Goal: Transaction & Acquisition: Purchase product/service

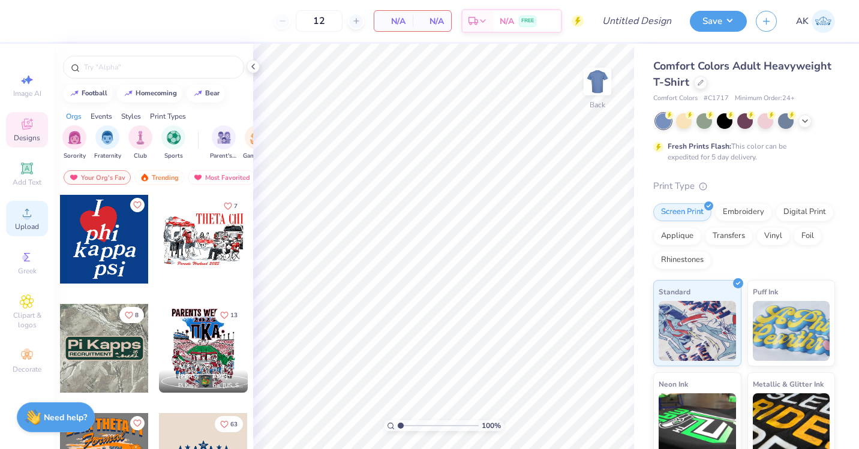
click at [25, 220] on div "Upload" at bounding box center [27, 218] width 42 height 35
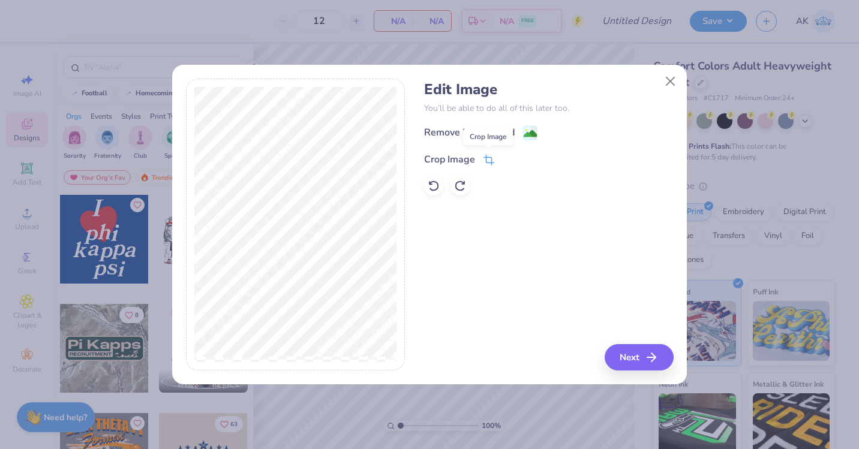
click at [491, 153] on span at bounding box center [489, 159] width 11 height 14
click at [509, 155] on icon at bounding box center [509, 158] width 7 height 7
click at [512, 133] on div "Remove Background" at bounding box center [469, 134] width 91 height 14
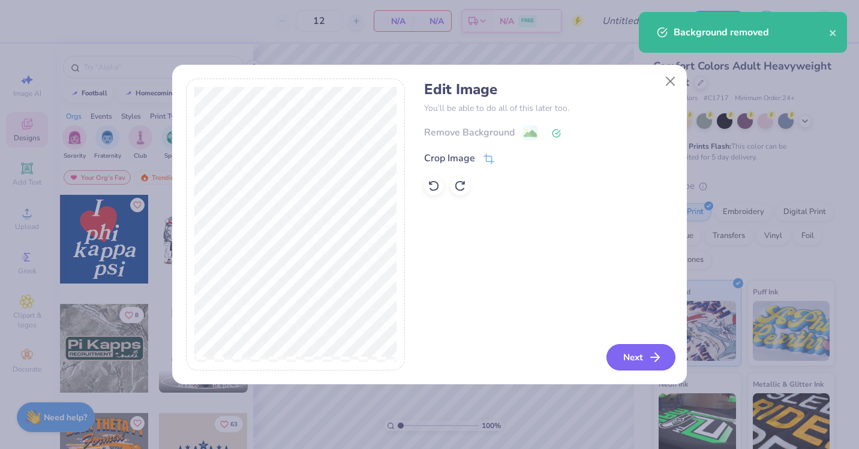
click at [634, 358] on button "Next" at bounding box center [641, 357] width 69 height 26
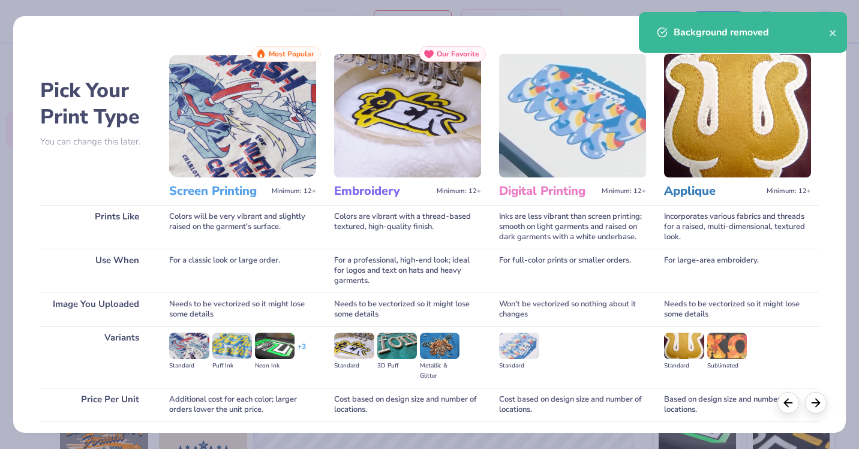
scroll to position [89, 0]
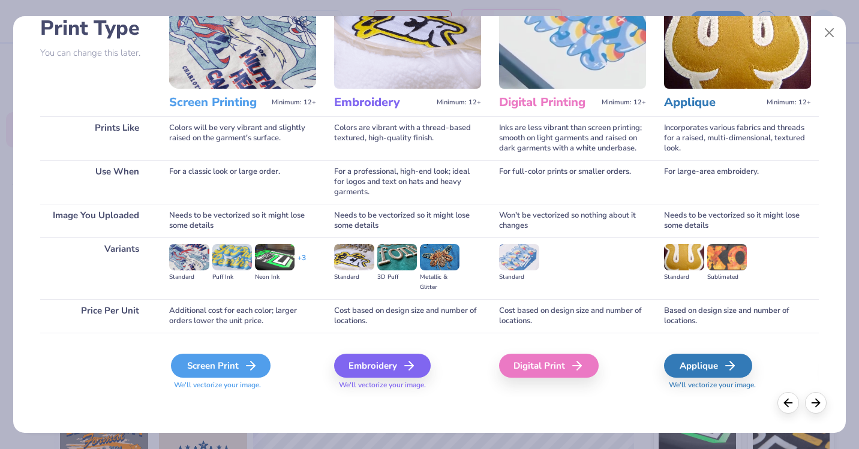
click at [230, 361] on div "Screen Print" at bounding box center [221, 366] width 100 height 24
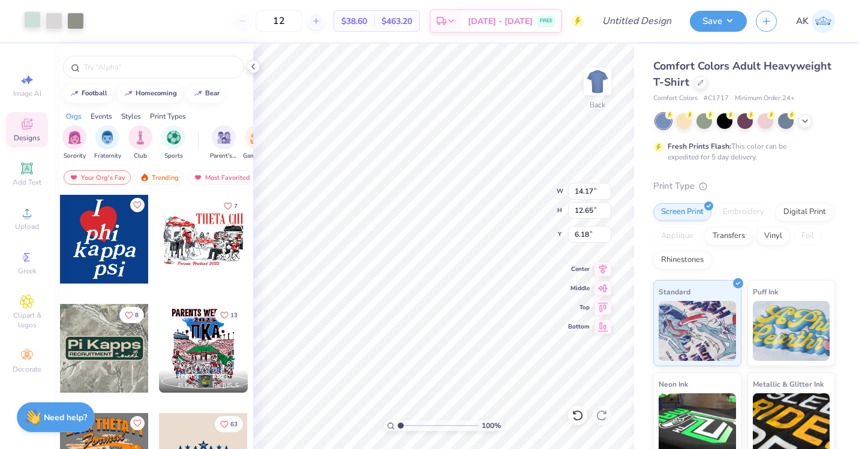
click at [39, 21] on div at bounding box center [32, 19] width 17 height 17
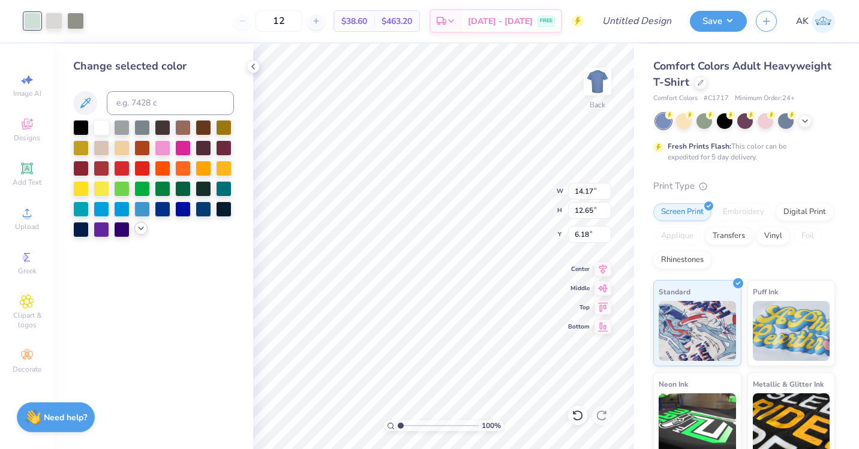
click at [138, 230] on icon at bounding box center [141, 229] width 10 height 10
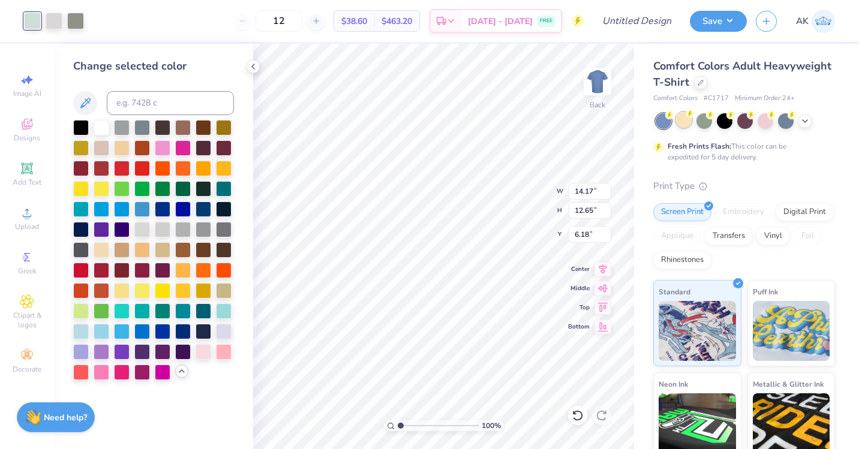
click at [687, 122] on div at bounding box center [684, 120] width 16 height 16
click at [206, 329] on div at bounding box center [204, 331] width 16 height 16
click at [56, 22] on div at bounding box center [54, 19] width 17 height 17
click at [203, 328] on div at bounding box center [204, 331] width 16 height 16
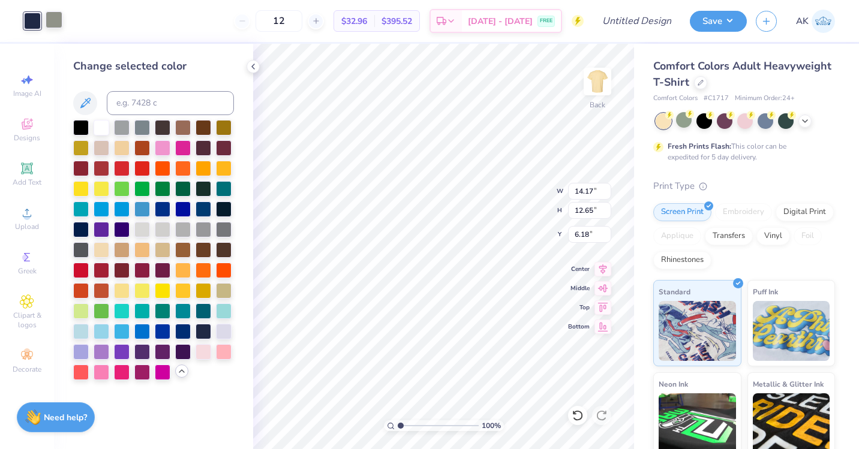
click at [56, 16] on div at bounding box center [54, 19] width 17 height 17
click at [211, 329] on div at bounding box center [204, 331] width 16 height 16
type input "4.22"
type input "3.76"
type input "15.06"
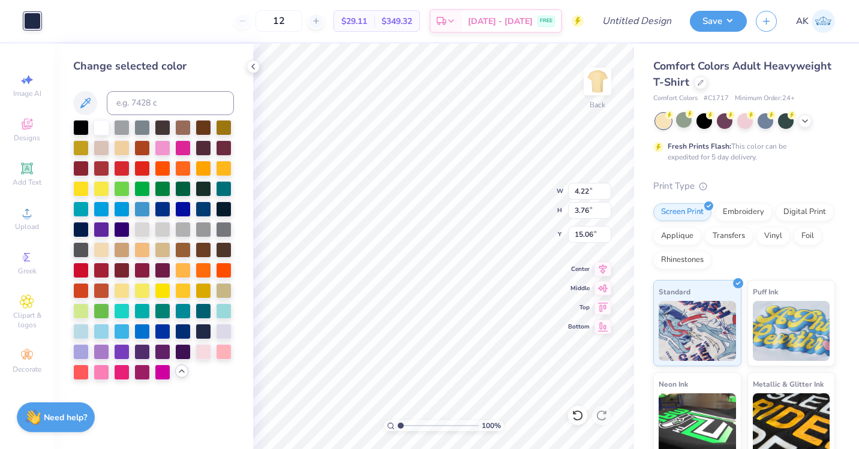
type input "3.42"
type input "3.05"
type input "3.00"
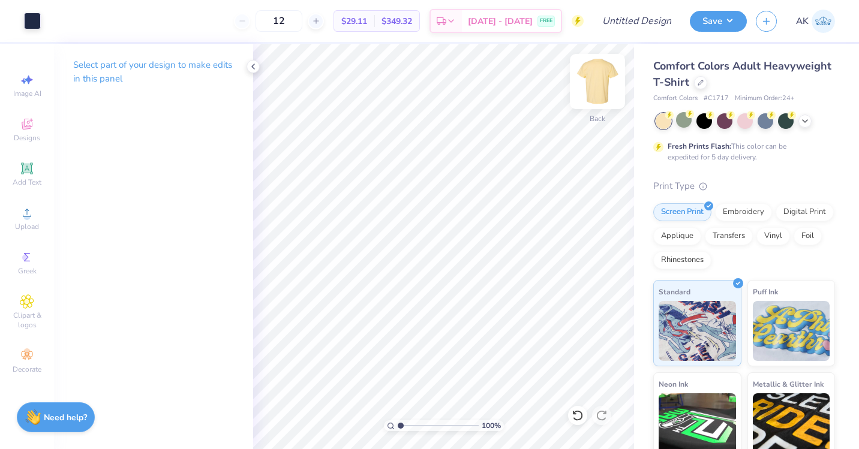
click at [604, 72] on img at bounding box center [598, 82] width 48 height 48
click at [25, 220] on div "Upload" at bounding box center [27, 218] width 42 height 35
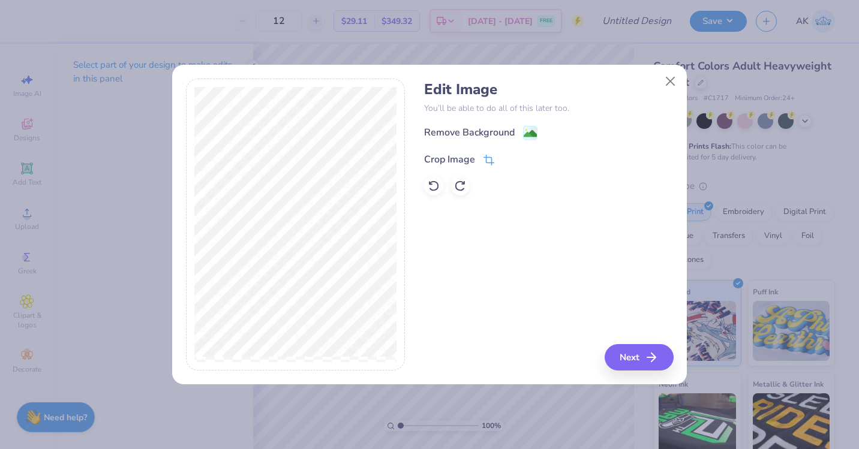
click at [431, 155] on div "Crop Image" at bounding box center [449, 159] width 51 height 14
click at [509, 155] on icon at bounding box center [509, 158] width 7 height 7
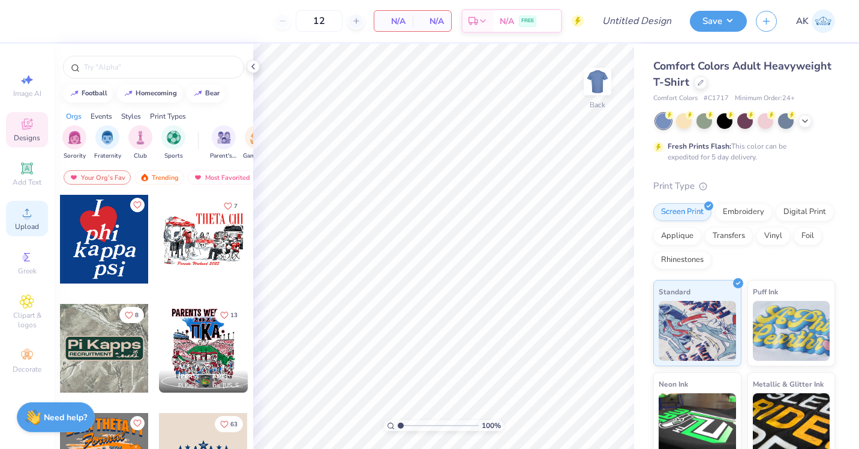
click at [29, 216] on circle at bounding box center [26, 217] width 7 height 7
click at [685, 125] on div at bounding box center [684, 120] width 16 height 16
click at [26, 224] on span "Upload" at bounding box center [27, 227] width 24 height 10
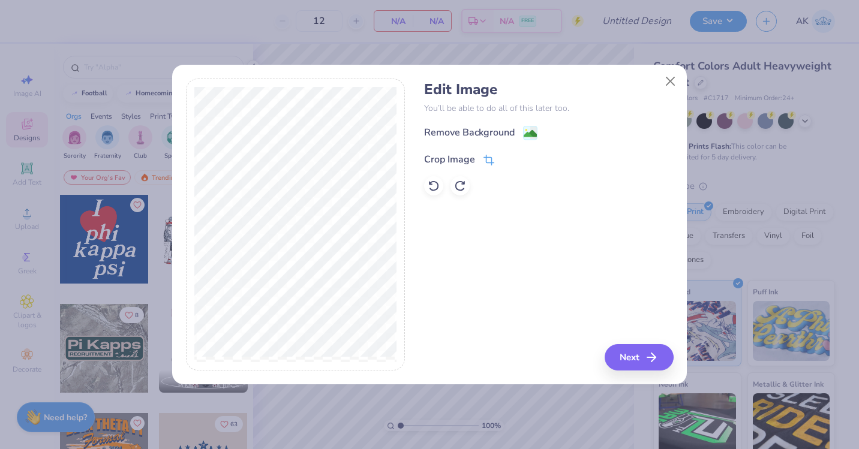
click at [462, 158] on div "Crop Image" at bounding box center [449, 159] width 51 height 14
click at [508, 158] on icon at bounding box center [509, 158] width 7 height 7
click at [516, 131] on div "Remove Background" at bounding box center [480, 134] width 113 height 15
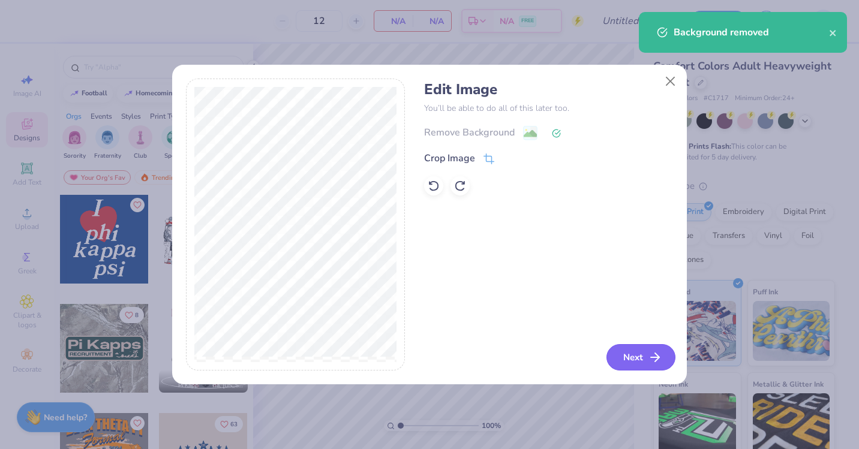
click at [625, 360] on button "Next" at bounding box center [641, 357] width 69 height 26
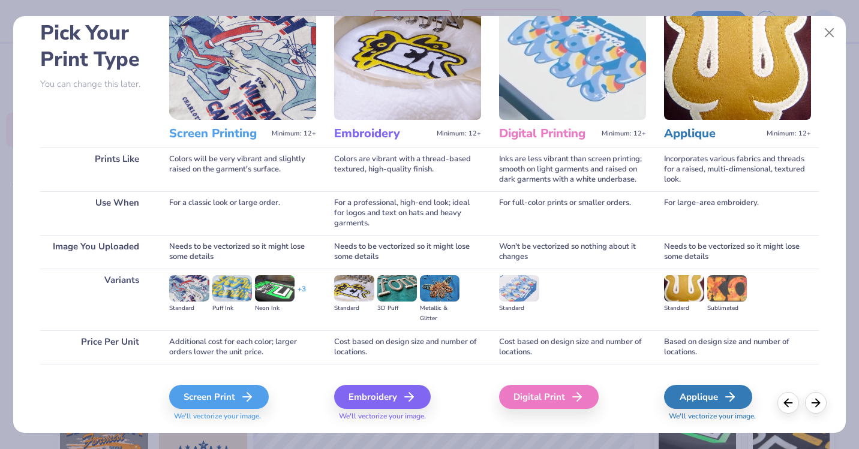
scroll to position [89, 0]
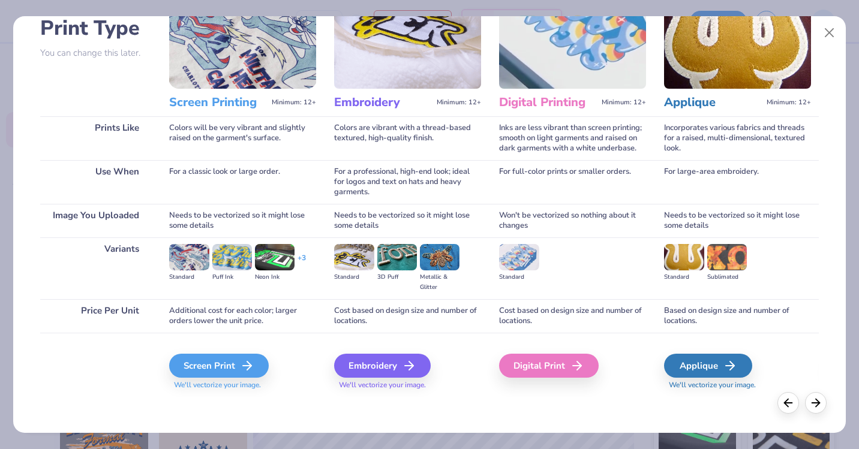
click at [251, 354] on div "Screen Print We'll vectorize your image." at bounding box center [242, 372] width 147 height 37
click at [237, 356] on div "Screen Print" at bounding box center [221, 366] width 100 height 24
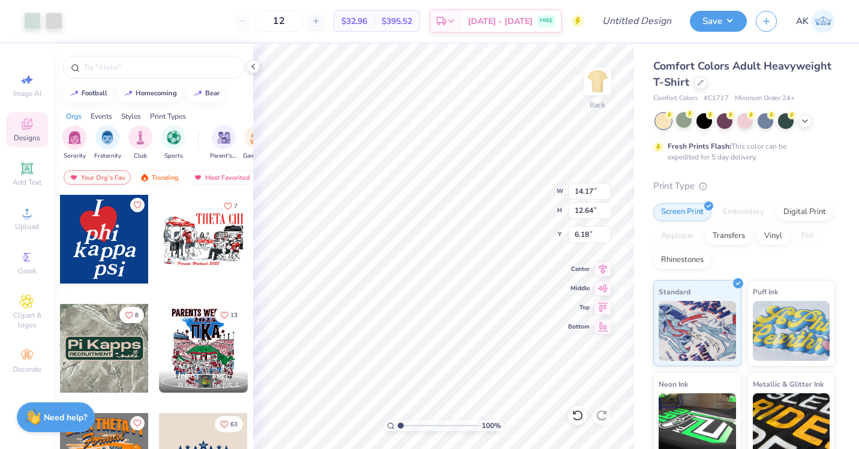
type input "4.41"
type input "3.94"
click at [38, 20] on div at bounding box center [32, 19] width 17 height 17
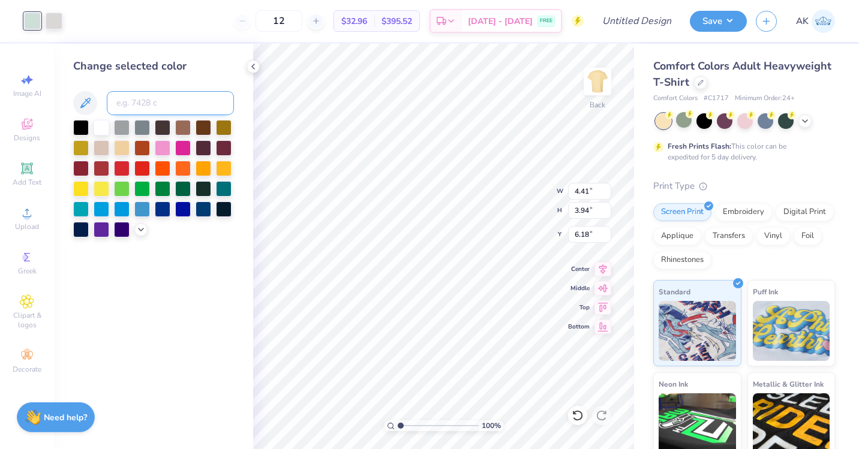
click at [149, 99] on input at bounding box center [170, 103] width 127 height 24
type input "1"
type input "7"
click at [88, 127] on div at bounding box center [81, 127] width 16 height 16
click at [57, 21] on div at bounding box center [54, 19] width 17 height 17
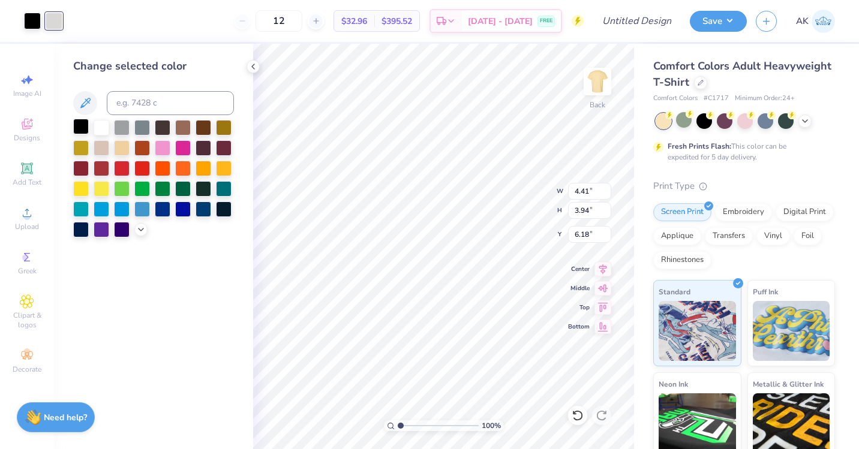
click at [79, 123] on div at bounding box center [81, 127] width 16 height 16
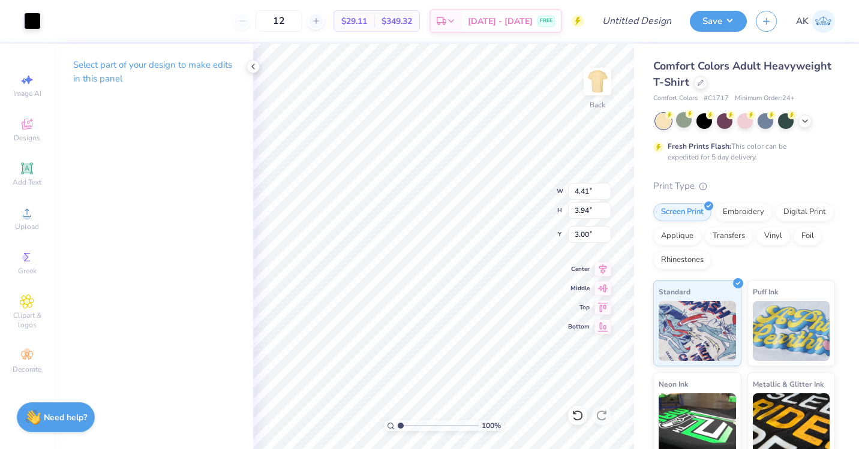
type input "3.00"
type input "3.22"
type input "2.87"
click at [600, 88] on img at bounding box center [598, 82] width 48 height 48
click at [28, 217] on icon at bounding box center [27, 213] width 8 height 8
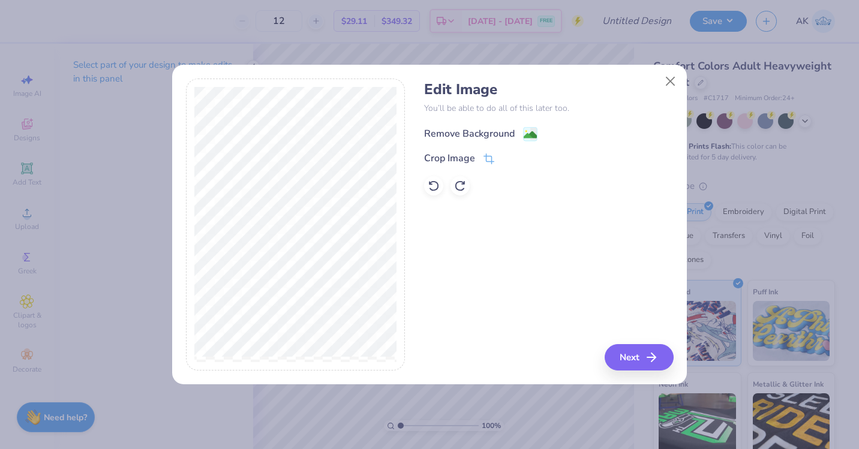
click at [457, 128] on div "Remove Background" at bounding box center [469, 134] width 91 height 14
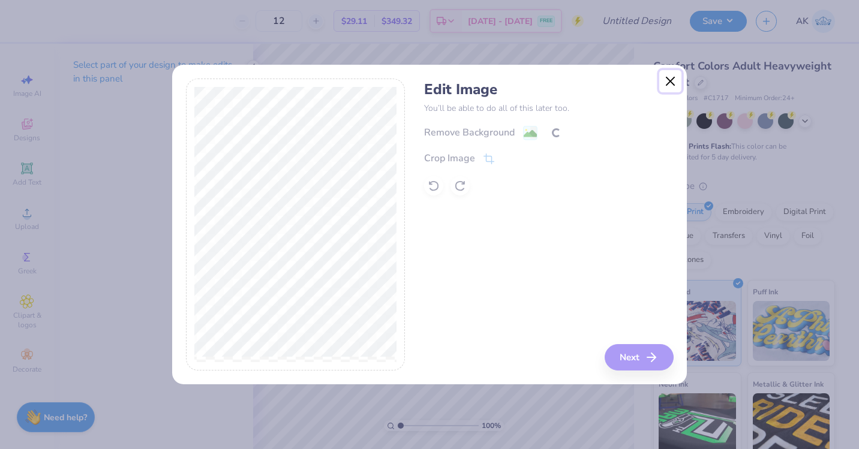
click at [670, 79] on button "Close" at bounding box center [670, 81] width 23 height 23
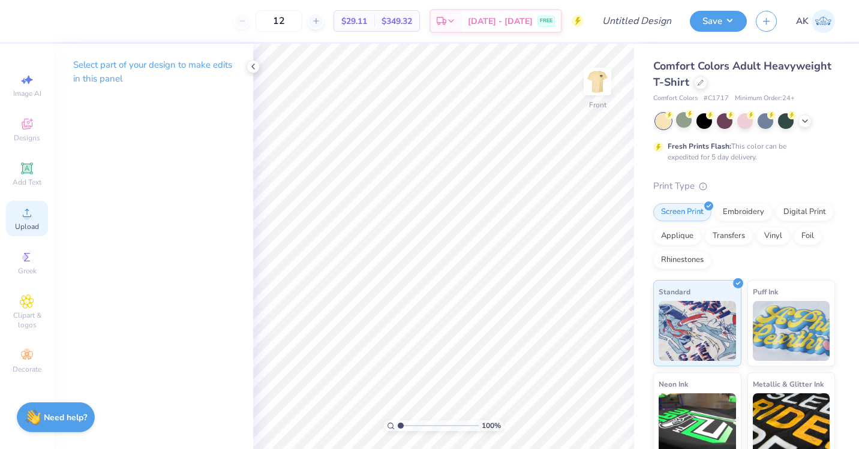
click at [25, 219] on circle at bounding box center [26, 217] width 7 height 7
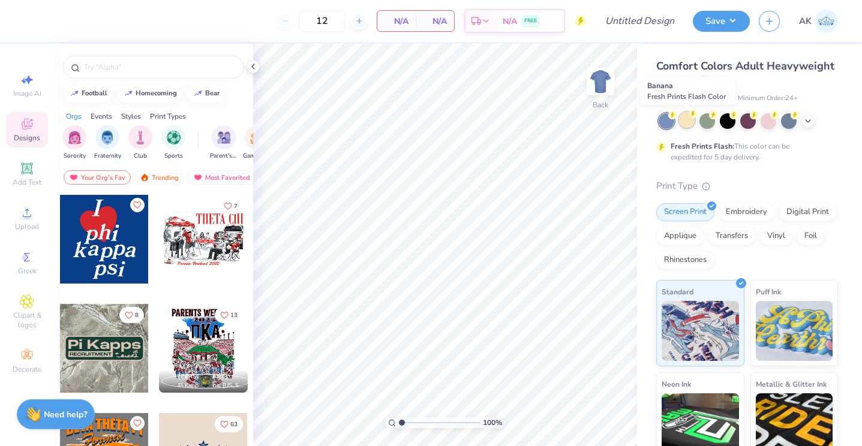
click at [691, 119] on div at bounding box center [687, 120] width 16 height 16
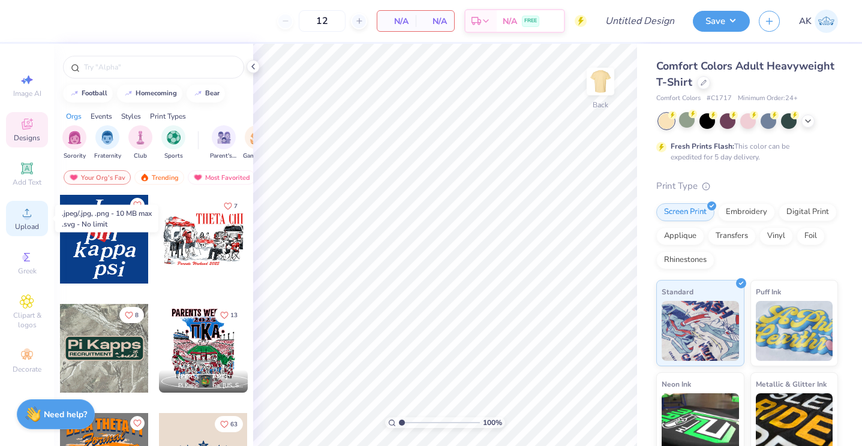
click at [18, 220] on div "Upload" at bounding box center [27, 218] width 42 height 35
click at [31, 215] on icon at bounding box center [27, 213] width 8 height 8
click at [20, 218] on icon at bounding box center [27, 213] width 14 height 14
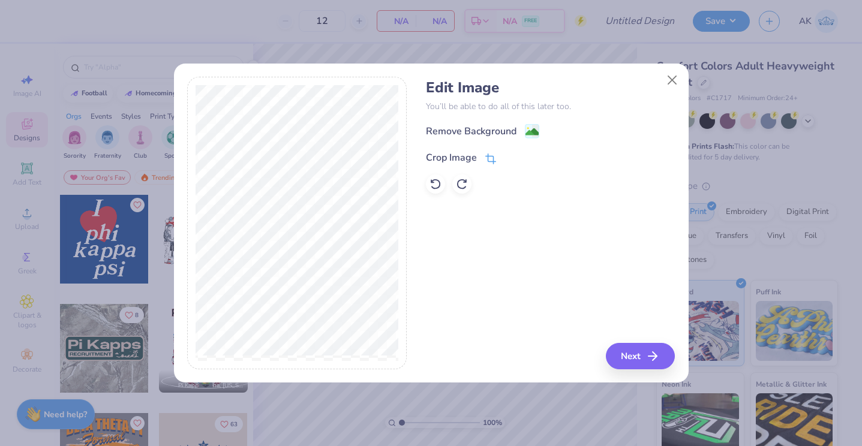
click at [437, 156] on div "Crop Image" at bounding box center [451, 158] width 51 height 14
click at [508, 157] on polyline at bounding box center [510, 157] width 5 height 4
click at [501, 134] on div "Remove Background" at bounding box center [471, 132] width 91 height 14
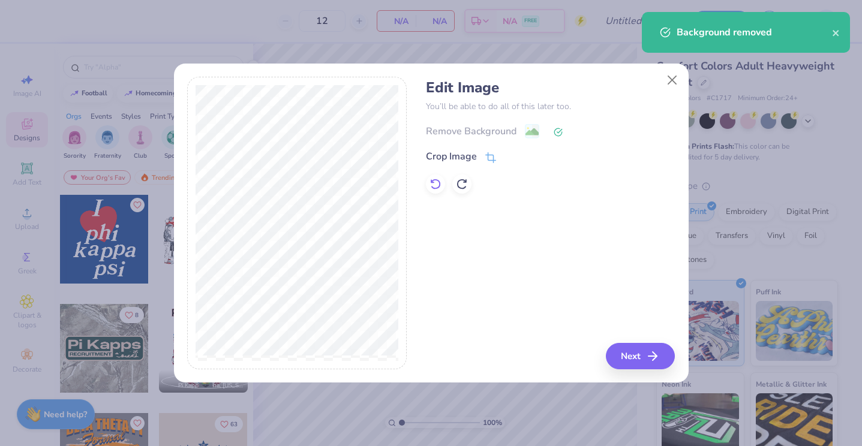
click at [433, 182] on icon at bounding box center [432, 182] width 2 height 2
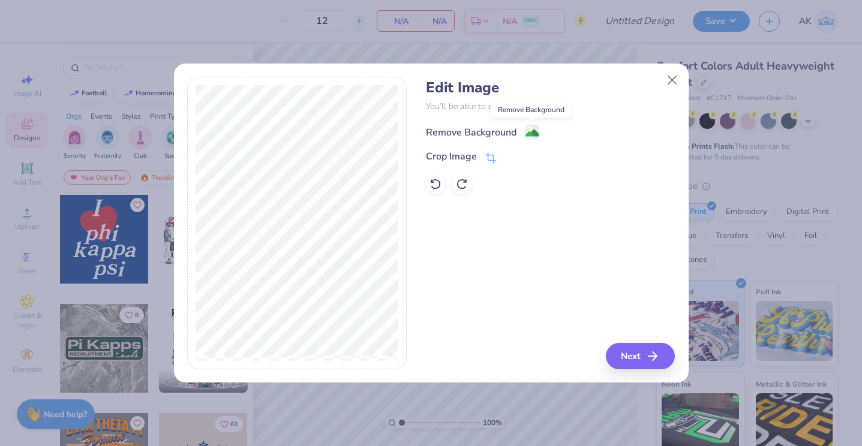
click at [525, 130] on icon at bounding box center [532, 132] width 14 height 14
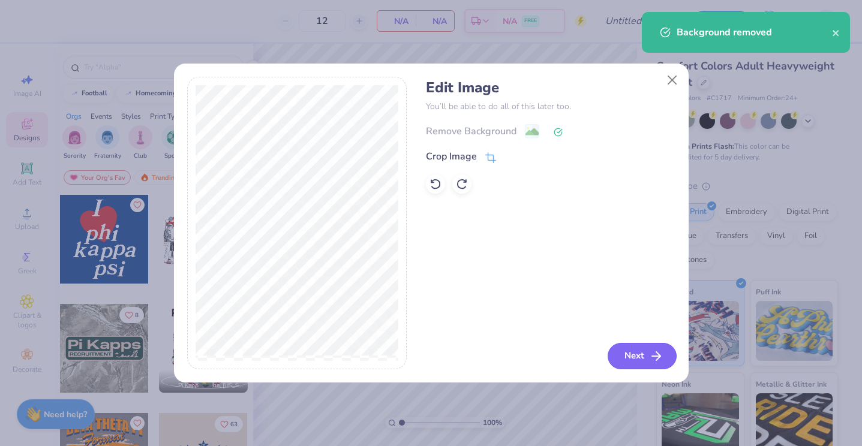
click at [623, 350] on button "Next" at bounding box center [642, 356] width 69 height 26
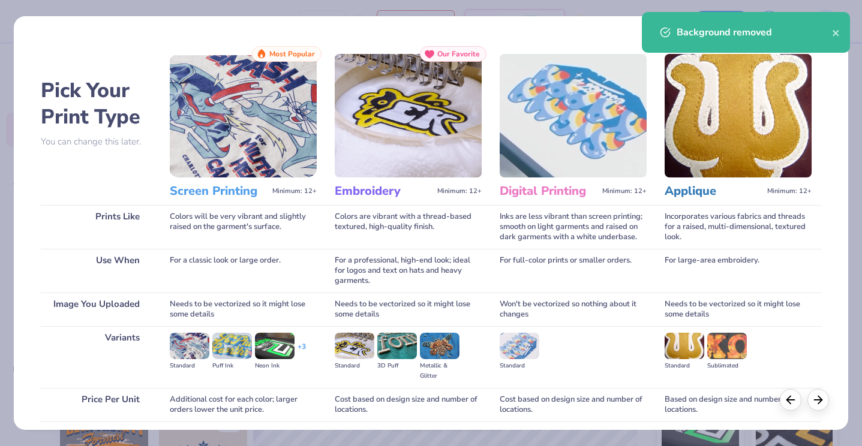
scroll to position [92, 0]
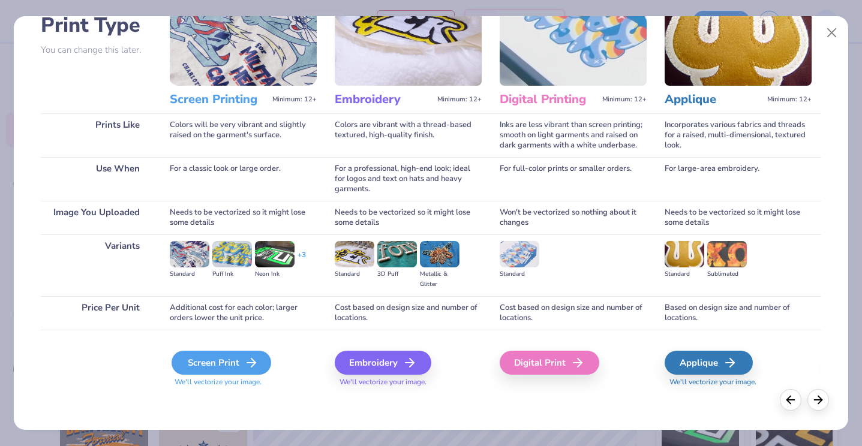
click at [193, 373] on div "Screen Print" at bounding box center [222, 363] width 100 height 24
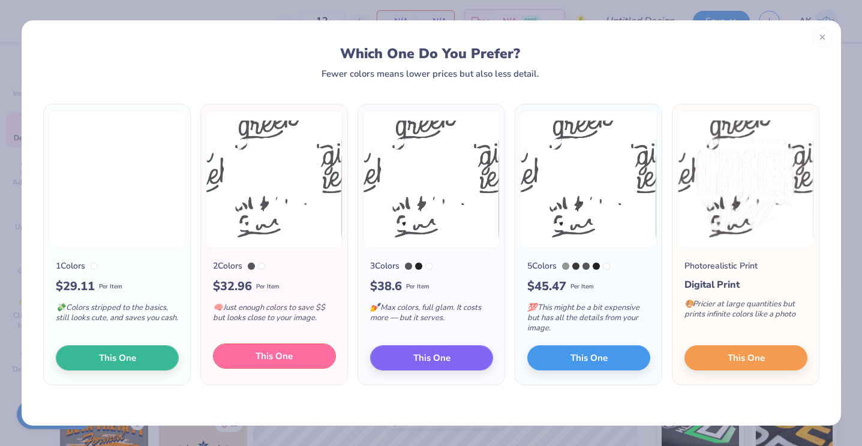
click at [302, 358] on button "This One" at bounding box center [274, 356] width 123 height 25
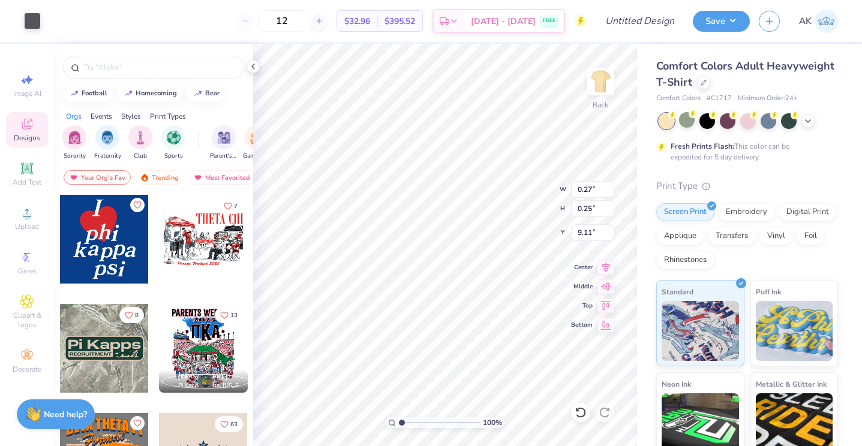
type input "9.14"
type input "10.28"
type input "14.66"
type input "13.03"
click at [54, 13] on div at bounding box center [54, 19] width 17 height 17
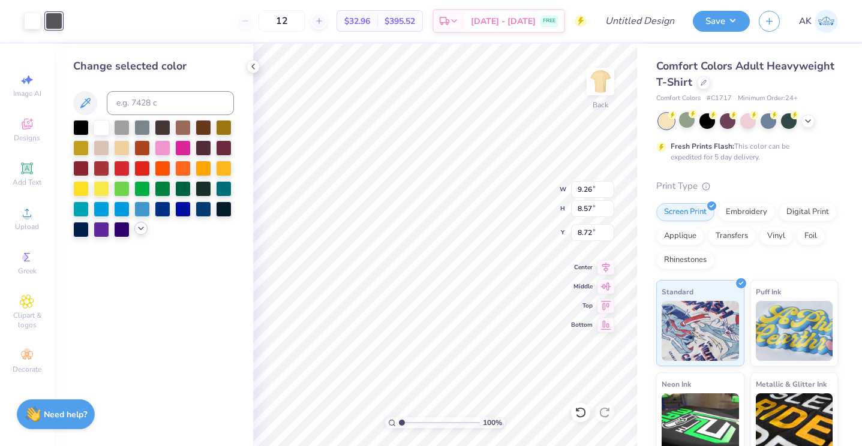
click at [142, 230] on icon at bounding box center [141, 229] width 10 height 10
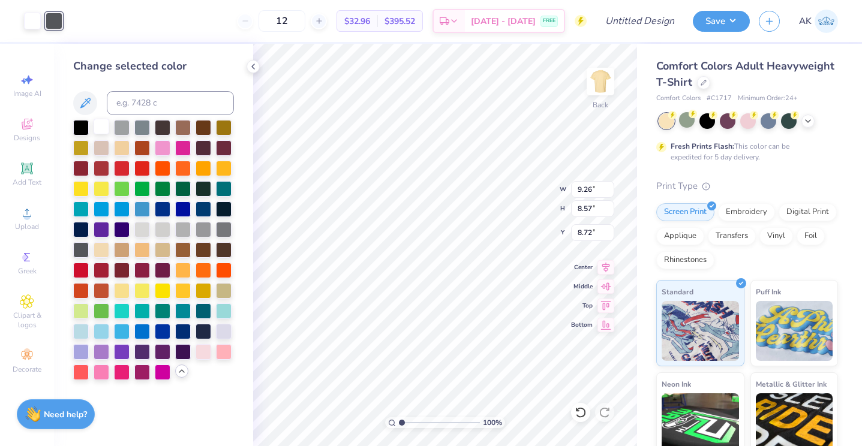
click at [95, 125] on div at bounding box center [102, 127] width 16 height 16
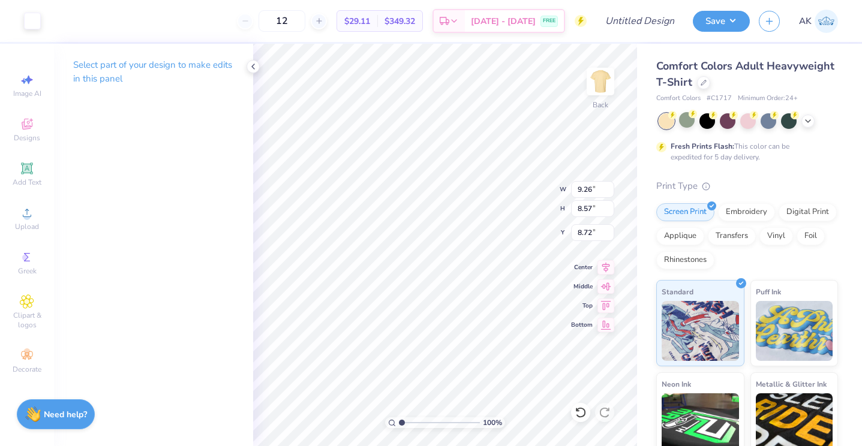
type input "4.07"
type input "3.77"
type input "3.00"
type input "3.81"
type input "3.53"
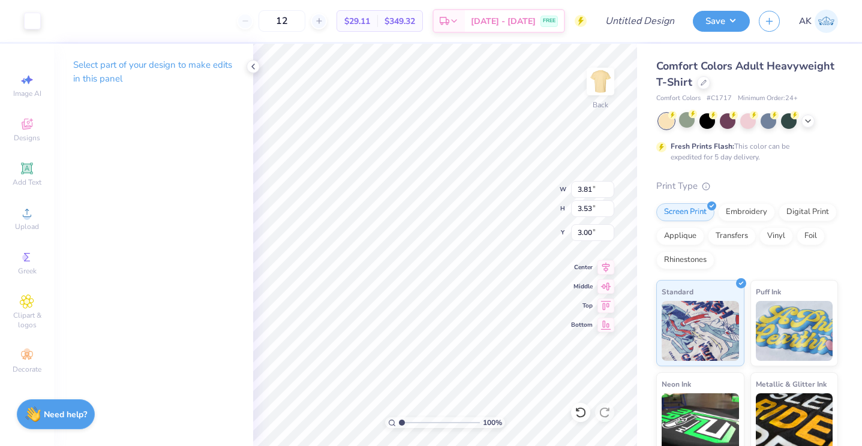
type input "3.56"
type input "3.29"
click at [608, 74] on img at bounding box center [601, 82] width 48 height 48
click at [19, 209] on div "Upload" at bounding box center [27, 218] width 42 height 35
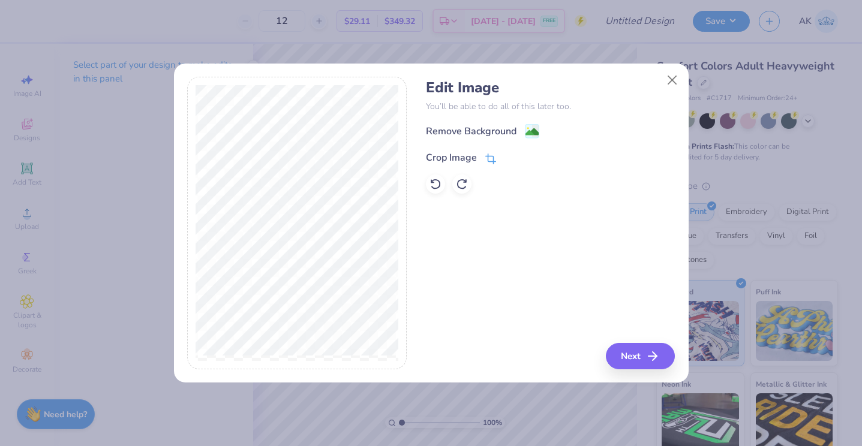
click at [440, 158] on div "Crop Image" at bounding box center [451, 158] width 51 height 14
click at [511, 152] on button at bounding box center [511, 157] width 13 height 13
click at [503, 131] on div "Remove Background" at bounding box center [471, 132] width 91 height 14
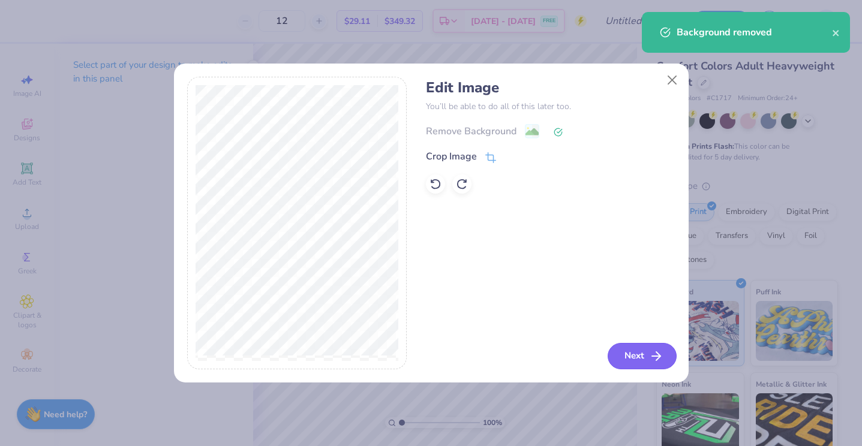
click at [634, 353] on button "Next" at bounding box center [642, 356] width 69 height 26
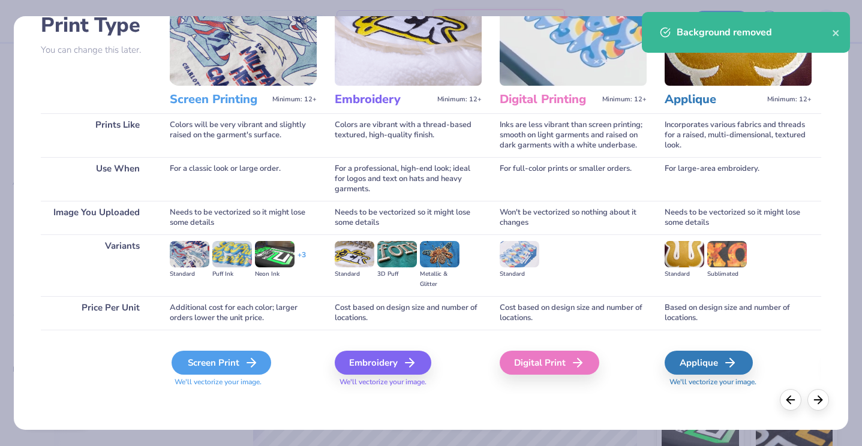
click at [240, 369] on div "Screen Print" at bounding box center [222, 363] width 100 height 24
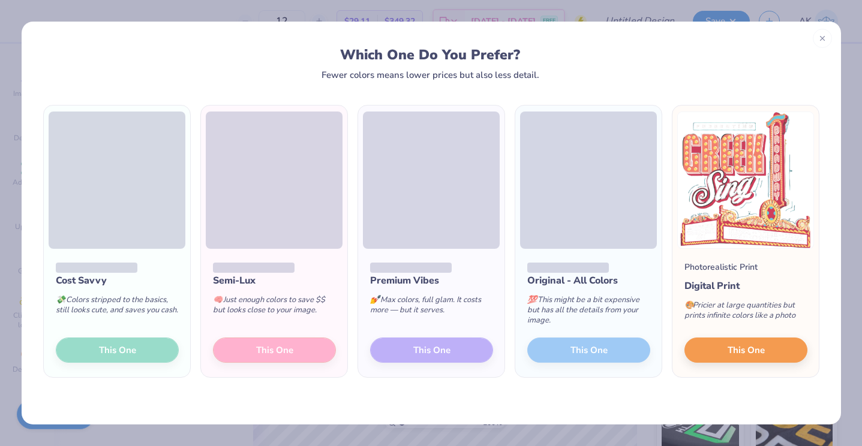
click at [281, 238] on span at bounding box center [274, 180] width 137 height 137
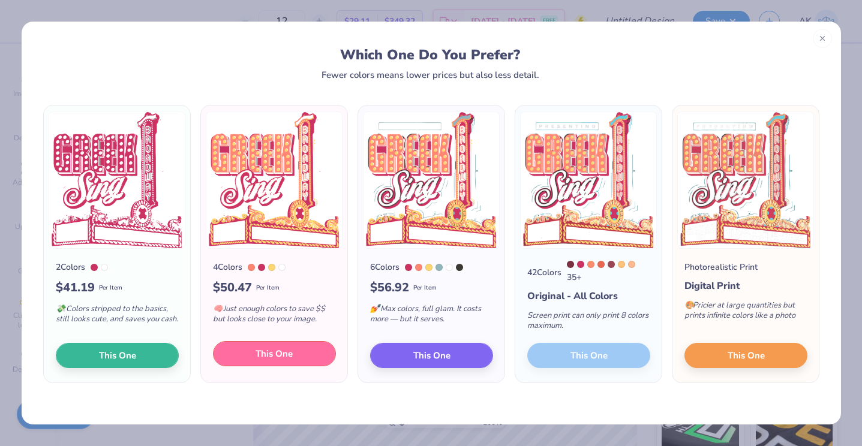
click at [286, 354] on span "This One" at bounding box center [274, 354] width 37 height 14
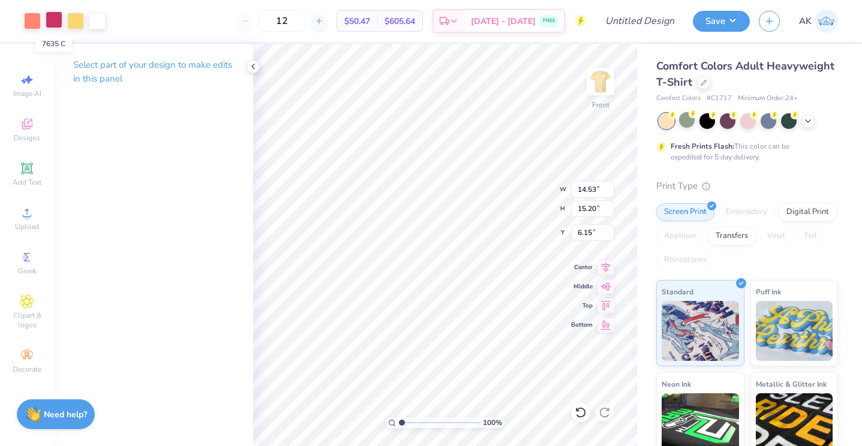
click at [49, 16] on div at bounding box center [54, 19] width 17 height 17
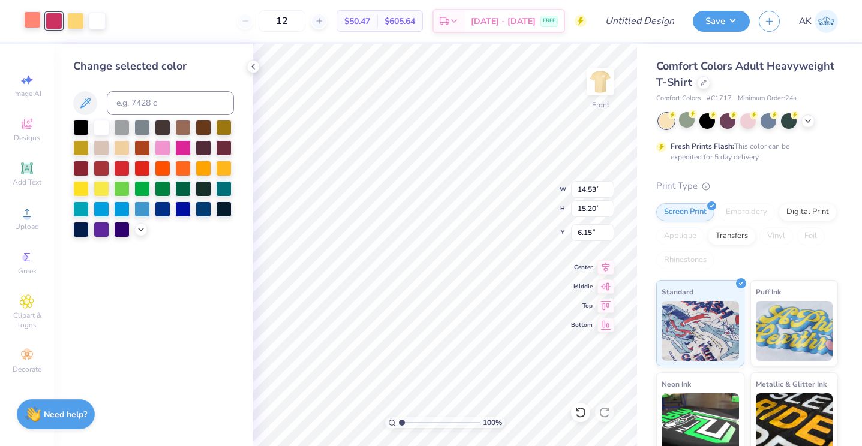
click at [33, 18] on div at bounding box center [32, 19] width 17 height 17
click at [605, 73] on img at bounding box center [601, 82] width 48 height 48
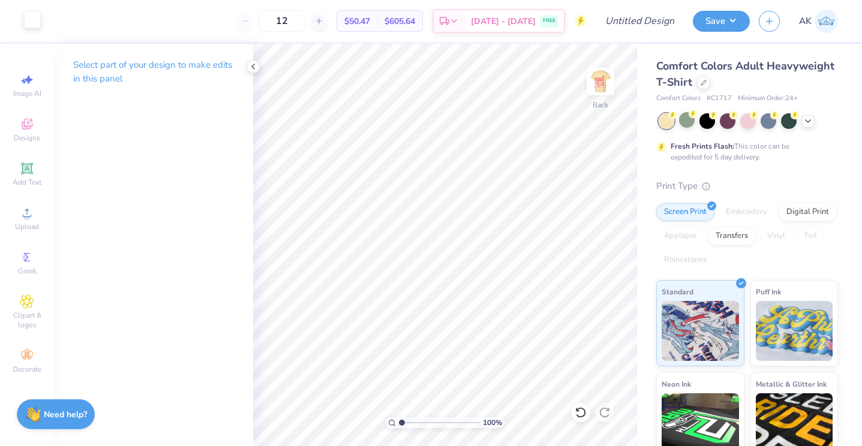
click at [29, 12] on div at bounding box center [32, 19] width 17 height 17
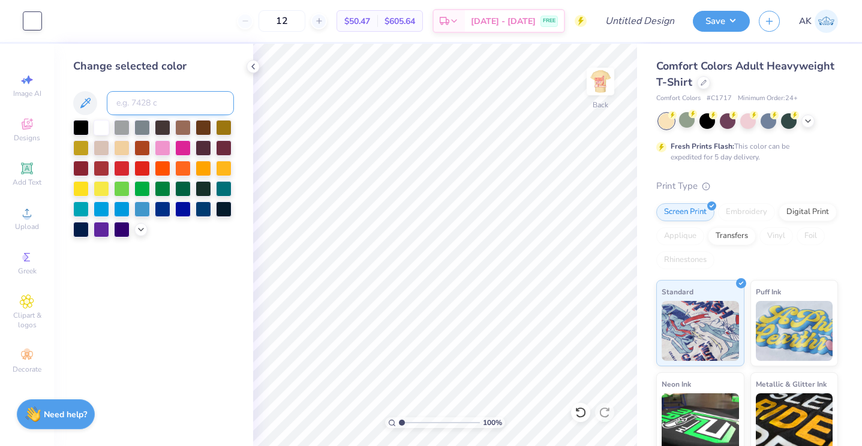
click at [141, 104] on input at bounding box center [170, 103] width 127 height 24
type input "7635"
click at [587, 76] on img at bounding box center [601, 82] width 48 height 48
click at [36, 20] on div at bounding box center [32, 19] width 17 height 17
click at [53, 23] on div at bounding box center [54, 19] width 17 height 17
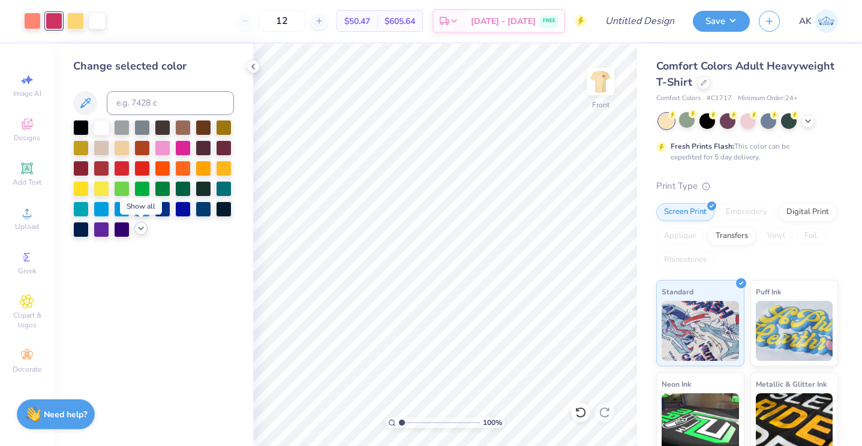
click at [139, 229] on icon at bounding box center [141, 229] width 10 height 10
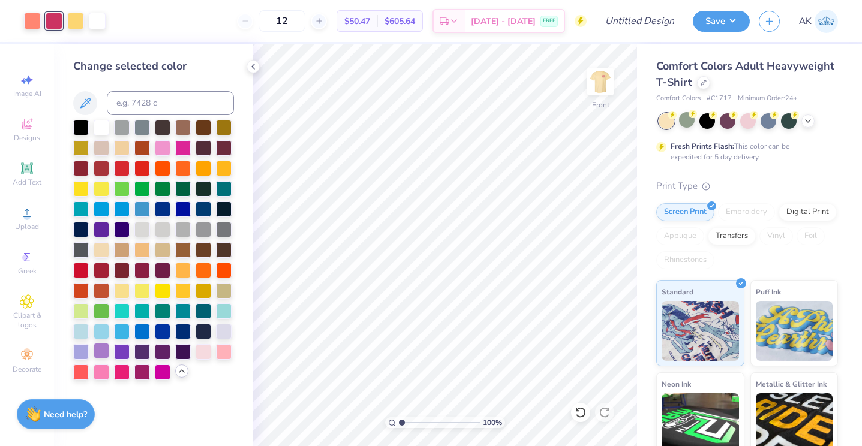
click at [102, 350] on div at bounding box center [102, 351] width 16 height 16
click at [35, 14] on div at bounding box center [32, 19] width 17 height 17
click at [132, 101] on input at bounding box center [170, 103] width 127 height 24
type input "7635"
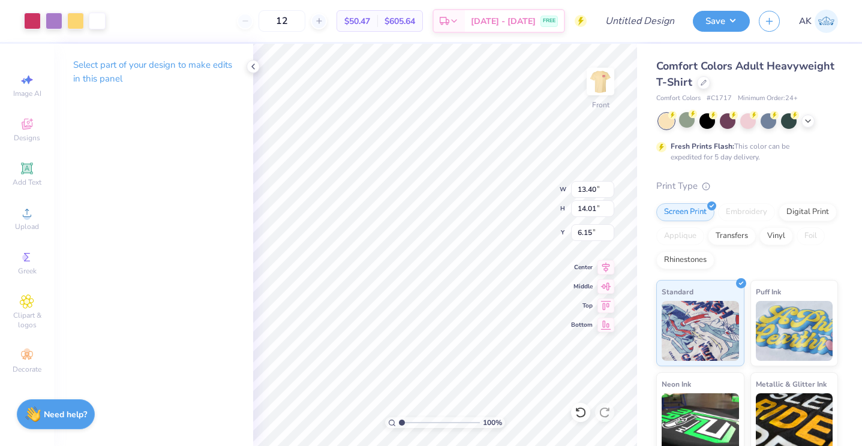
type input "13.40"
type input "14.01"
type input "3.74"
click at [32, 23] on div at bounding box center [32, 19] width 17 height 17
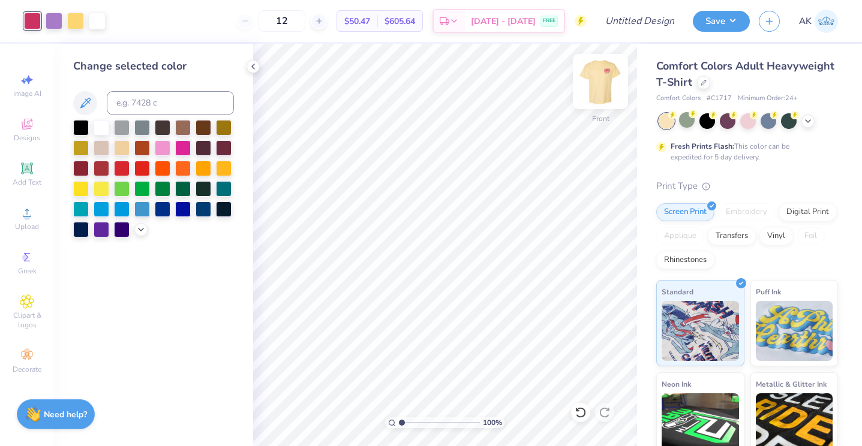
click at [601, 77] on img at bounding box center [601, 82] width 48 height 48
click at [601, 77] on img at bounding box center [601, 82] width 24 height 24
click at [78, 15] on div at bounding box center [75, 19] width 17 height 17
click at [586, 415] on icon at bounding box center [581, 413] width 12 height 12
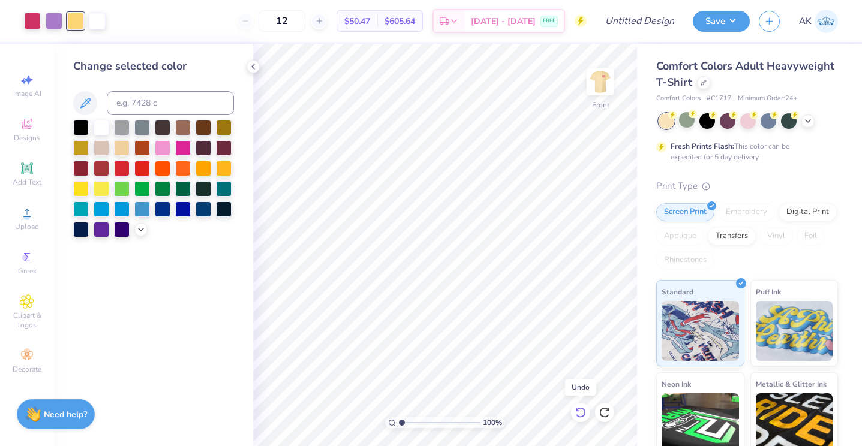
click at [586, 415] on icon at bounding box center [581, 413] width 12 height 12
click at [133, 109] on input at bounding box center [170, 103] width 127 height 24
type input "1"
click at [36, 23] on div at bounding box center [32, 19] width 17 height 17
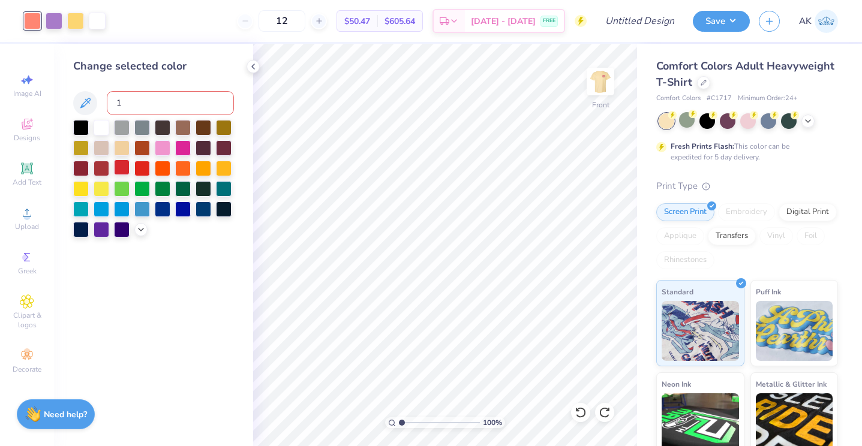
click at [129, 167] on div at bounding box center [122, 168] width 16 height 16
click at [78, 17] on div at bounding box center [75, 19] width 17 height 17
click at [144, 110] on input at bounding box center [170, 103] width 127 height 24
type input "170"
click at [38, 26] on div at bounding box center [32, 19] width 17 height 17
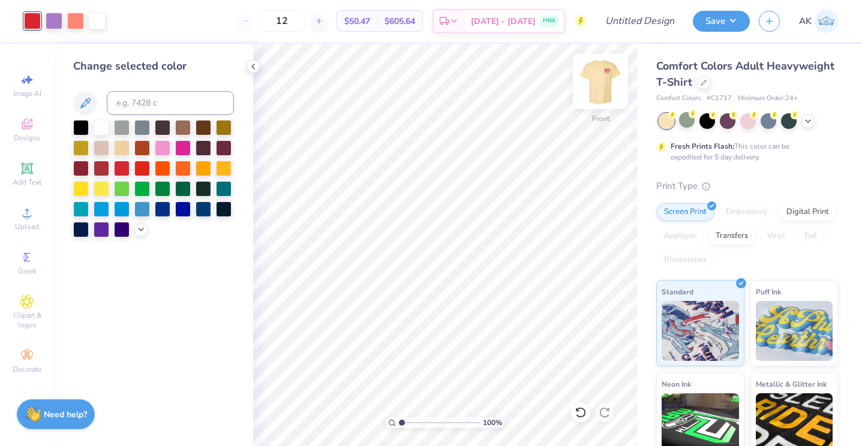
click at [598, 80] on img at bounding box center [601, 82] width 48 height 48
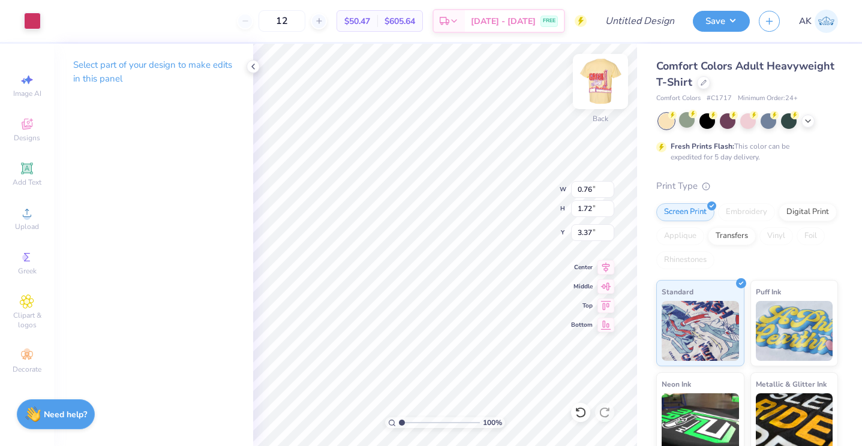
click at [601, 88] on img at bounding box center [601, 82] width 48 height 48
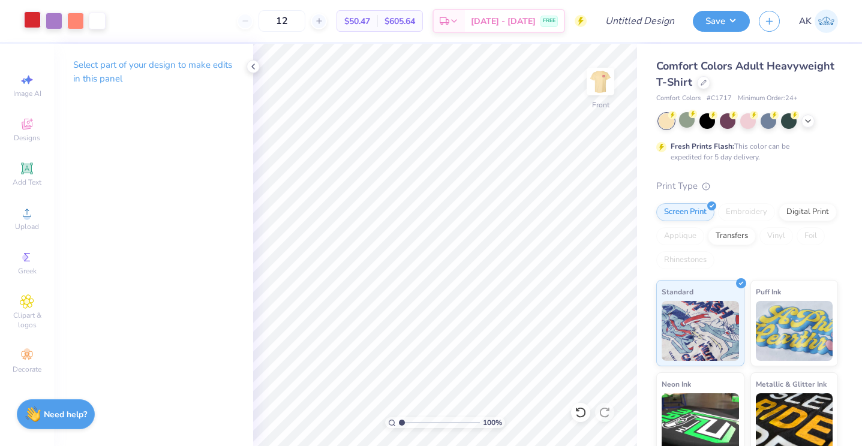
click at [34, 16] on div at bounding box center [32, 19] width 17 height 17
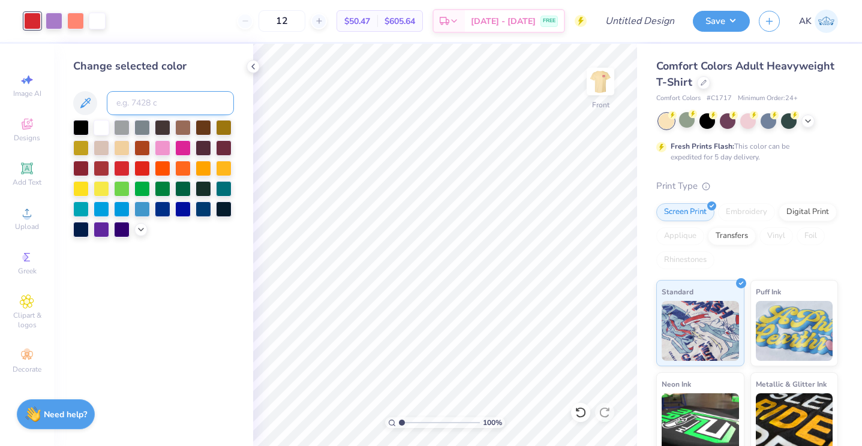
click at [156, 104] on input at bounding box center [170, 103] width 127 height 24
type input "7635"
click at [79, 28] on div at bounding box center [75, 19] width 17 height 17
click at [100, 194] on div at bounding box center [102, 188] width 16 height 16
click at [84, 191] on div at bounding box center [81, 188] width 16 height 16
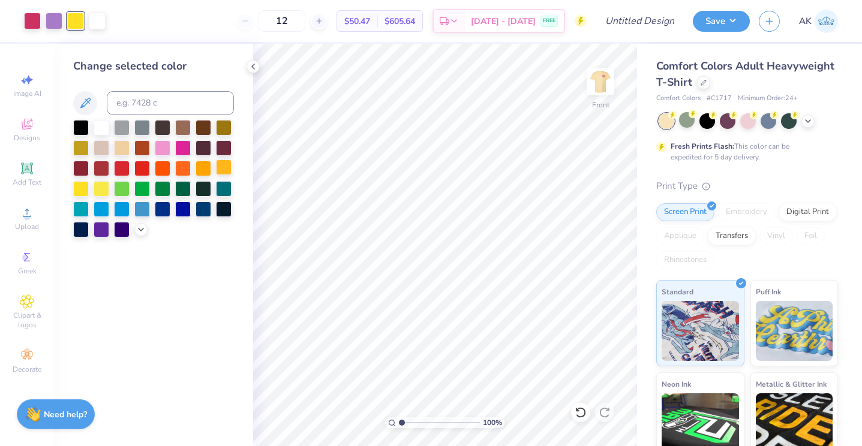
click at [227, 163] on div at bounding box center [224, 168] width 16 height 16
click at [212, 166] on div at bounding box center [153, 179] width 161 height 118
click at [205, 173] on div at bounding box center [204, 168] width 16 height 16
click at [578, 408] on icon at bounding box center [581, 413] width 12 height 12
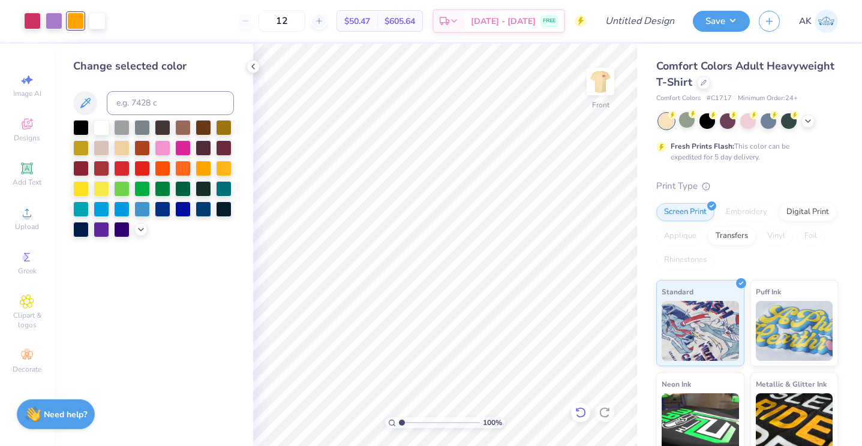
click at [578, 408] on icon at bounding box center [581, 413] width 12 height 12
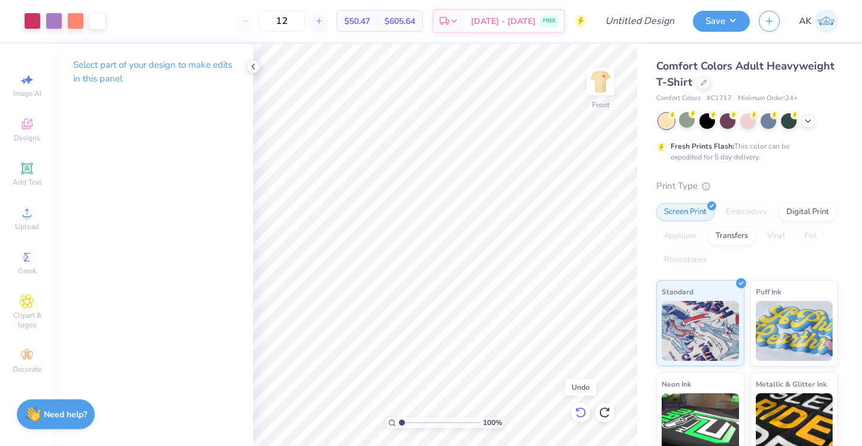
click at [578, 408] on icon at bounding box center [581, 413] width 12 height 12
type input "13.16"
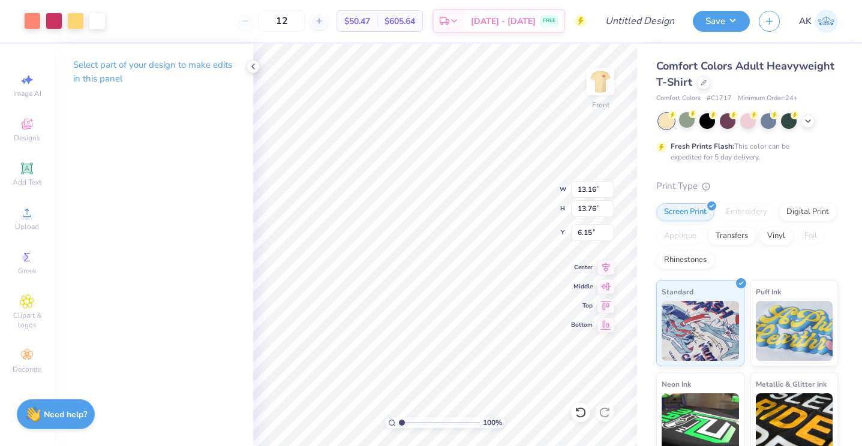
type input "13.76"
type input "3.00"
type input "8.47"
type input "2.18"
type input "14.02"
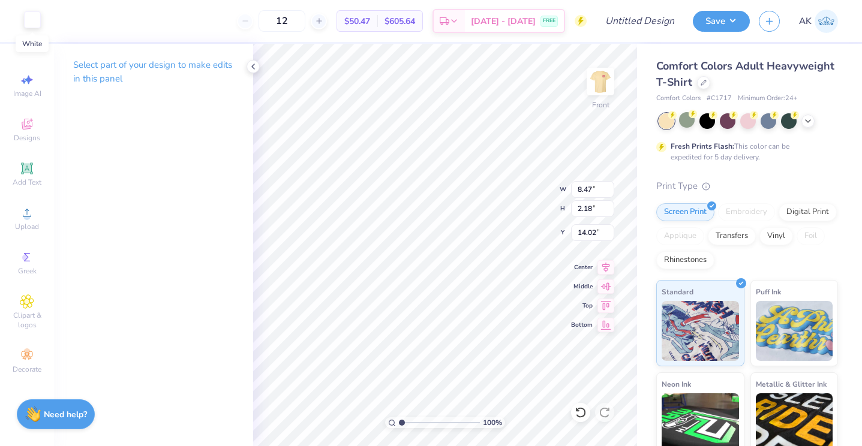
click at [34, 19] on div at bounding box center [32, 19] width 17 height 17
type input "1.65"
type input "9.90"
type input "3.00"
click at [31, 16] on div at bounding box center [32, 19] width 17 height 17
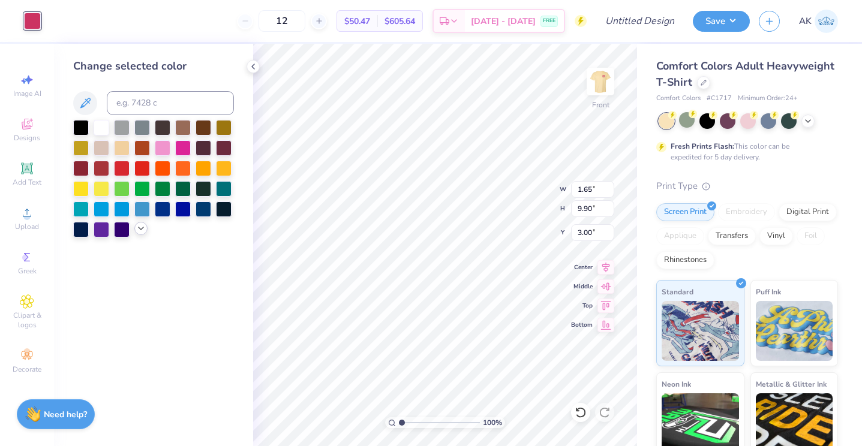
click at [142, 230] on icon at bounding box center [141, 229] width 10 height 10
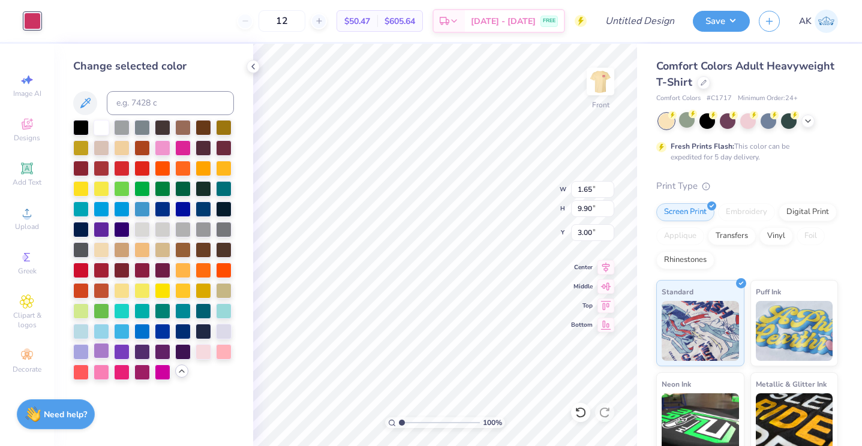
click at [106, 348] on div at bounding box center [102, 351] width 16 height 16
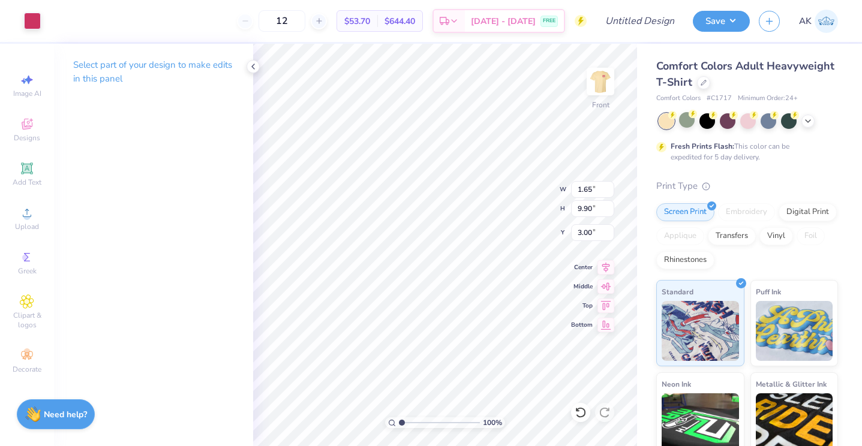
type input "7.06"
type input "7.43"
type input "5.14"
click at [36, 23] on div at bounding box center [32, 19] width 17 height 17
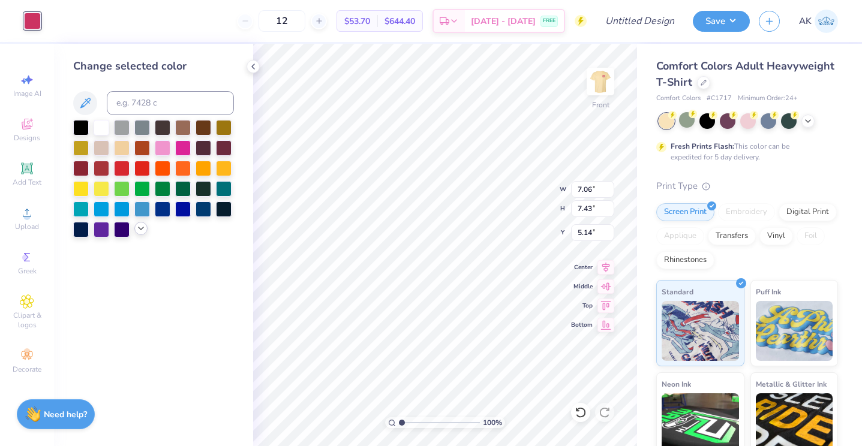
click at [139, 227] on icon at bounding box center [141, 229] width 10 height 10
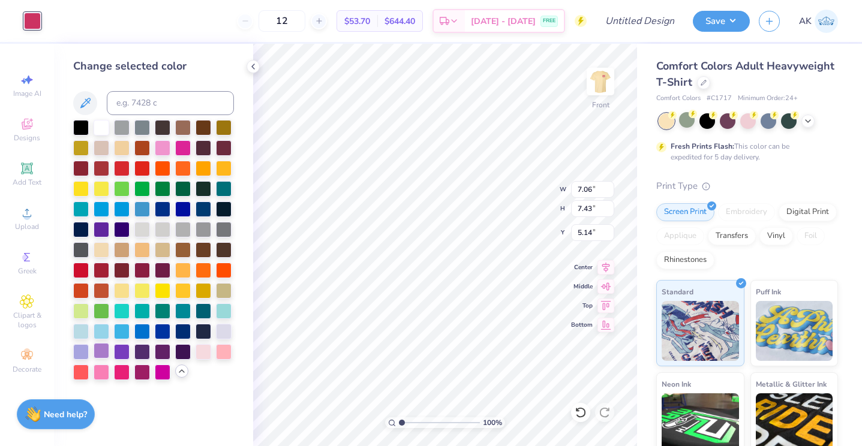
click at [100, 346] on div at bounding box center [102, 351] width 16 height 16
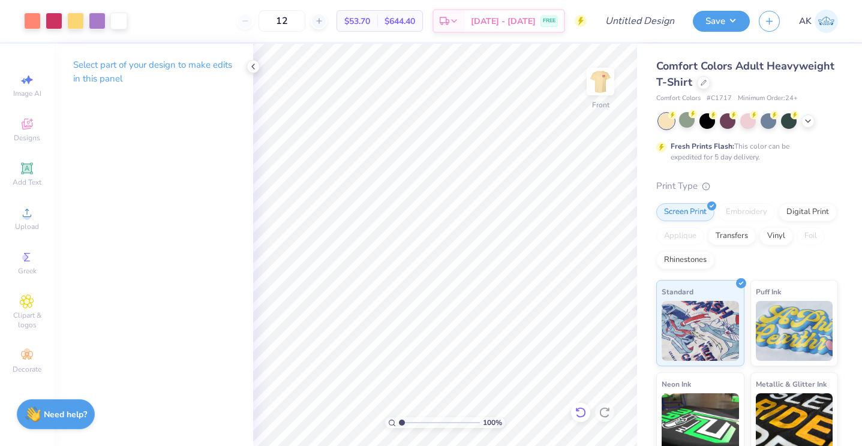
click at [577, 415] on icon at bounding box center [581, 413] width 12 height 12
click at [104, 16] on div at bounding box center [97, 19] width 17 height 17
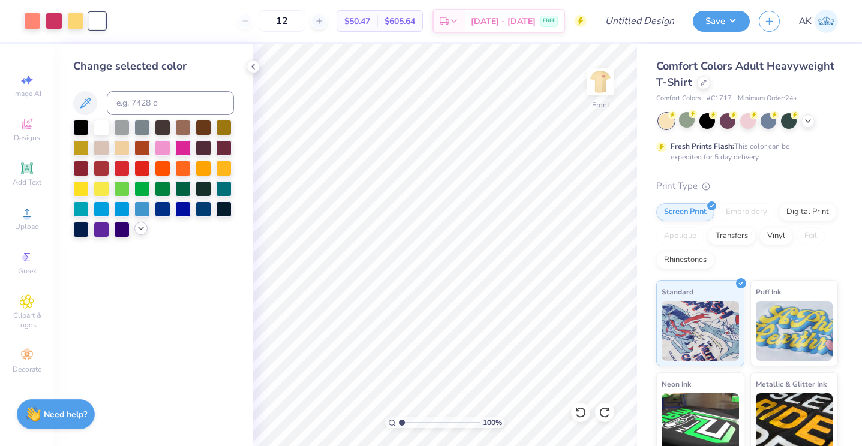
click at [139, 227] on icon at bounding box center [141, 229] width 10 height 10
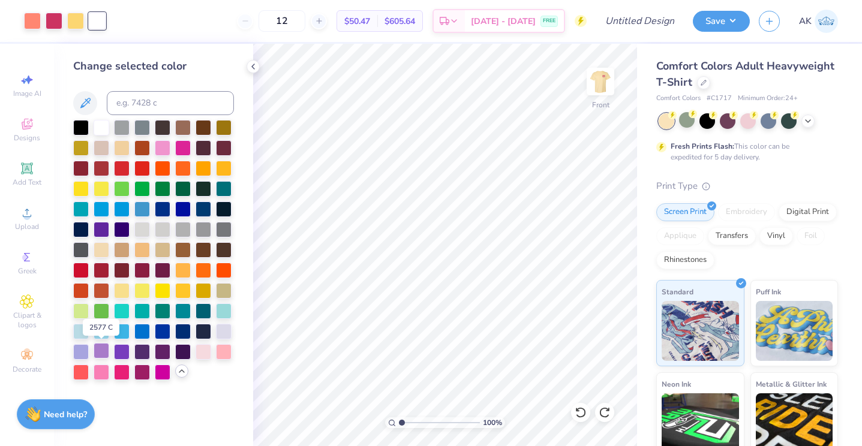
click at [105, 352] on div at bounding box center [102, 351] width 16 height 16
click at [223, 336] on div at bounding box center [224, 331] width 16 height 16
click at [83, 355] on div at bounding box center [81, 351] width 16 height 16
click at [104, 354] on div at bounding box center [102, 351] width 16 height 16
click at [128, 355] on div at bounding box center [122, 351] width 16 height 16
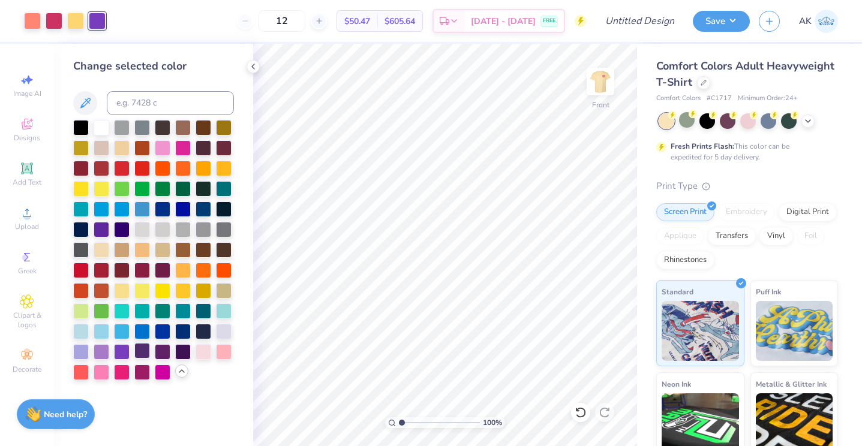
click at [136, 355] on div at bounding box center [142, 351] width 16 height 16
click at [162, 355] on div at bounding box center [163, 351] width 16 height 16
click at [102, 351] on div at bounding box center [102, 351] width 16 height 16
click at [104, 127] on div at bounding box center [102, 127] width 16 height 16
click at [598, 86] on img at bounding box center [601, 82] width 48 height 48
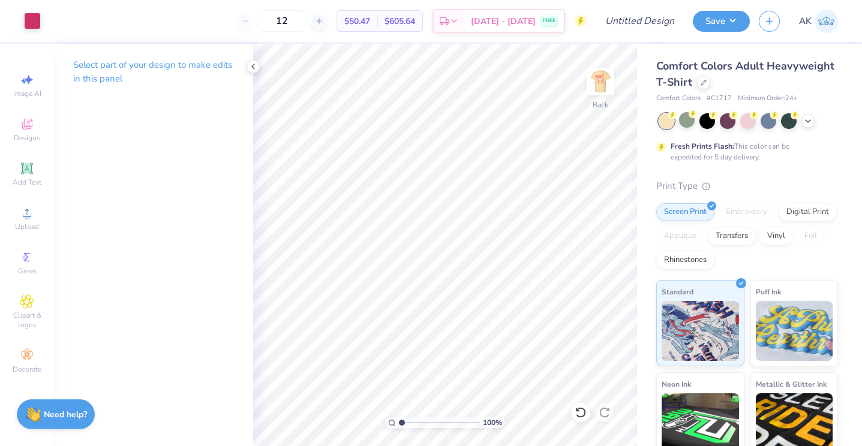
click at [598, 86] on img at bounding box center [601, 82] width 24 height 24
click at [31, 17] on div at bounding box center [32, 19] width 17 height 17
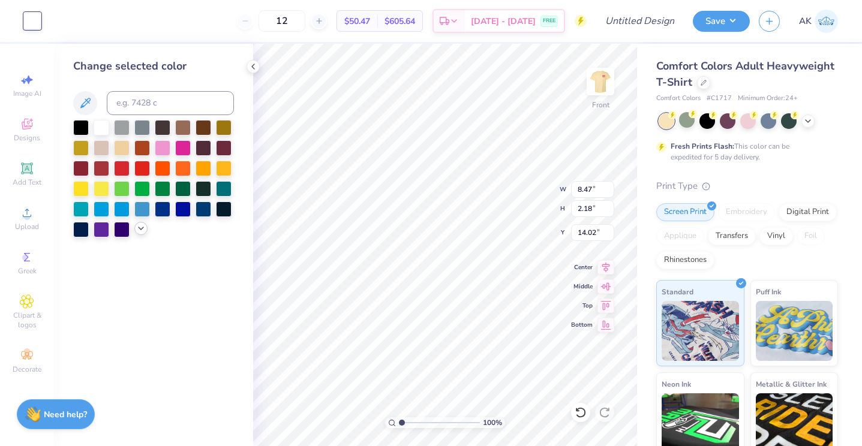
click at [140, 232] on icon at bounding box center [141, 229] width 10 height 10
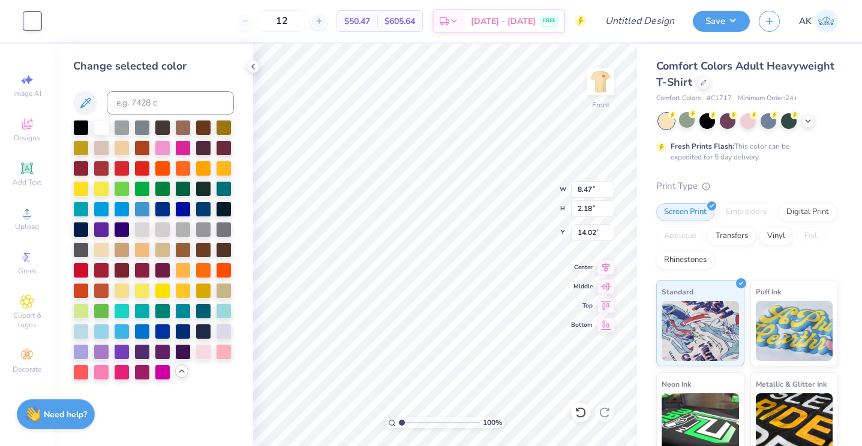
click at [112, 349] on div at bounding box center [153, 250] width 161 height 260
click at [99, 350] on div at bounding box center [102, 351] width 16 height 16
type input "9.04"
type input "2.32"
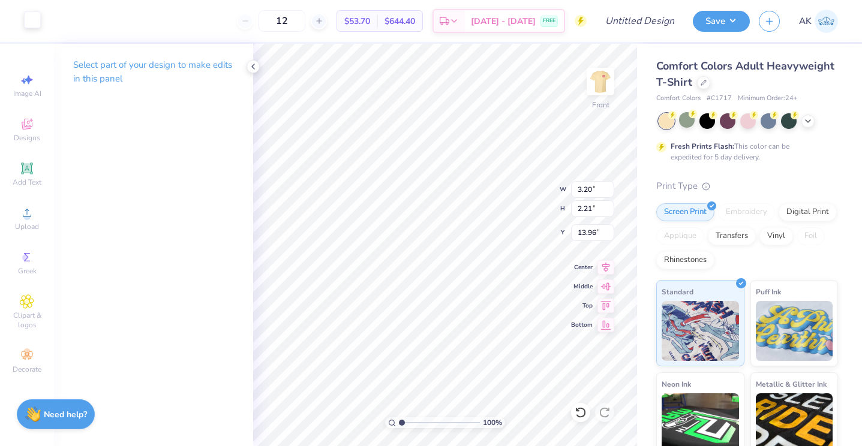
click at [27, 17] on div at bounding box center [32, 19] width 17 height 17
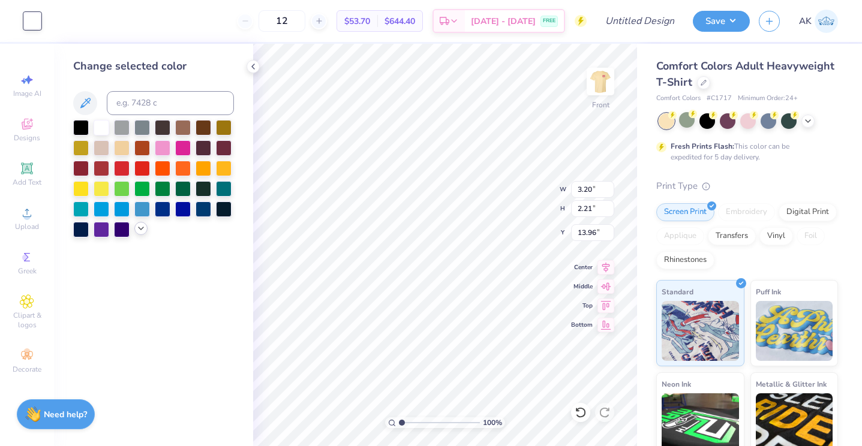
click at [139, 230] on icon at bounding box center [141, 229] width 10 height 10
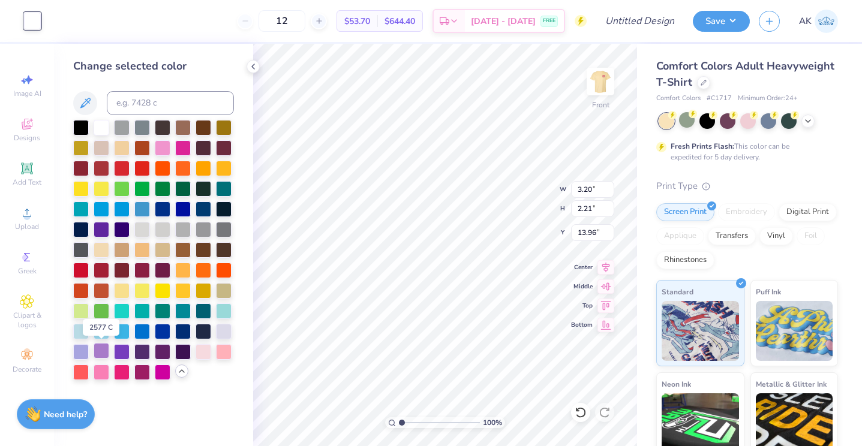
click at [104, 349] on div at bounding box center [102, 351] width 16 height 16
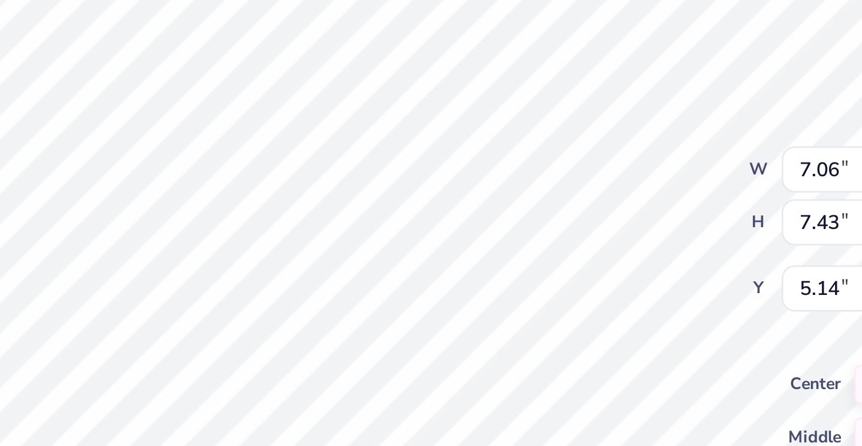
type input "5.14"
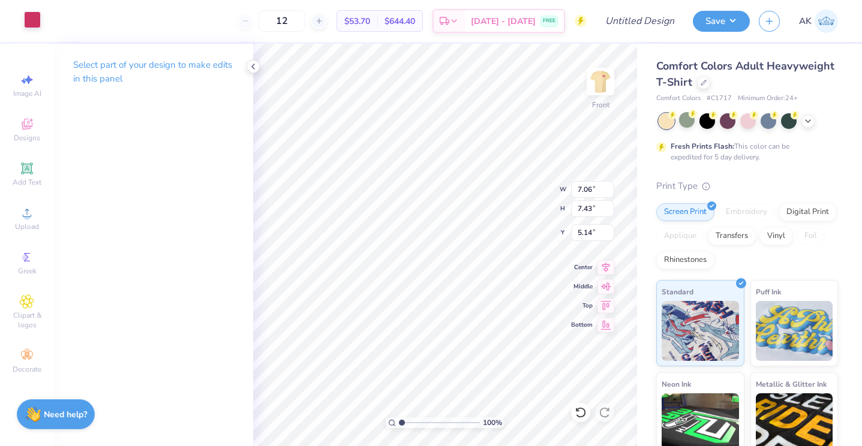
click at [33, 16] on div at bounding box center [32, 19] width 17 height 17
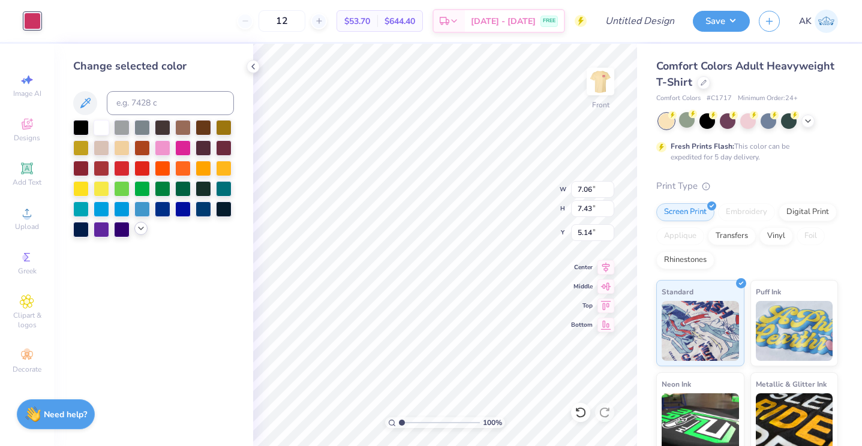
click at [145, 229] on icon at bounding box center [141, 229] width 10 height 10
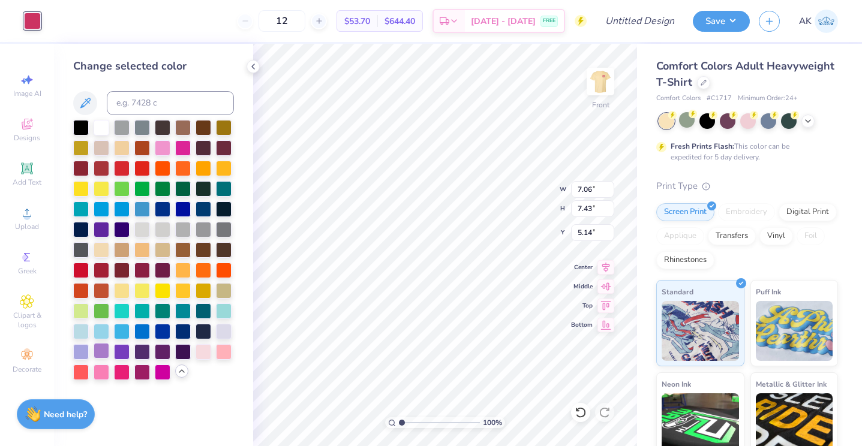
click at [97, 354] on div at bounding box center [102, 351] width 16 height 16
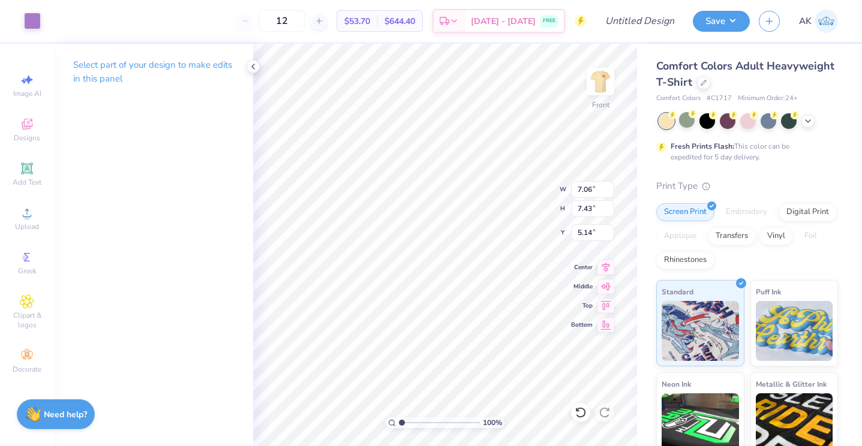
type input "5.45"
click at [583, 414] on icon at bounding box center [581, 413] width 12 height 12
click at [580, 412] on icon at bounding box center [581, 413] width 12 height 12
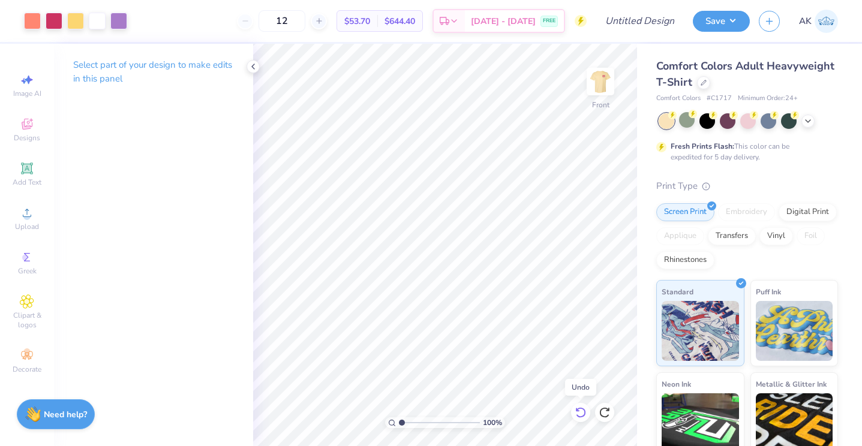
click at [580, 412] on icon at bounding box center [581, 413] width 12 height 12
type input "8.84"
type input "2.27"
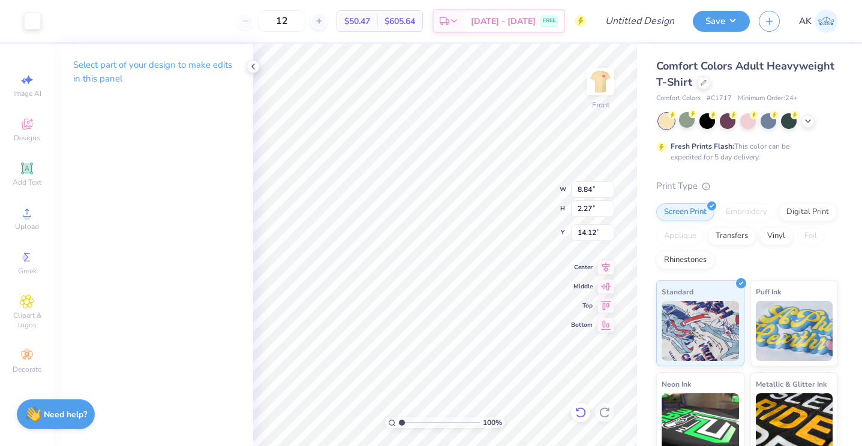
type input "8.48"
type input "2.18"
type input "14.12"
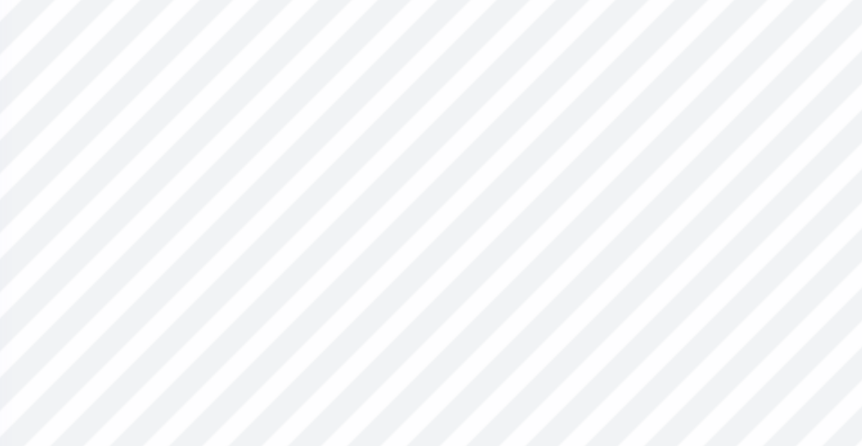
type input "9.76"
type input "1.05"
type input "3.78"
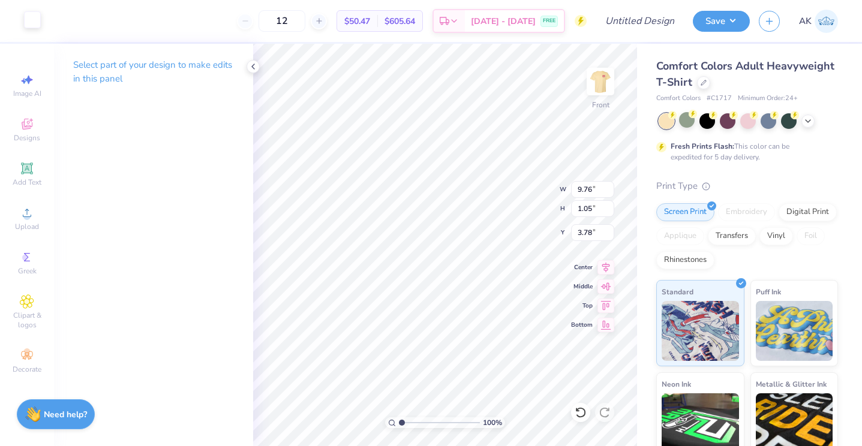
click at [34, 21] on div at bounding box center [32, 19] width 17 height 17
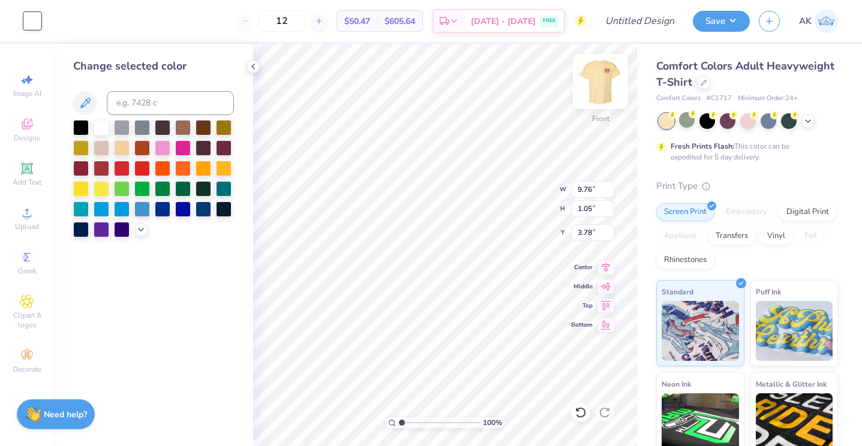
click at [597, 90] on img at bounding box center [601, 82] width 48 height 48
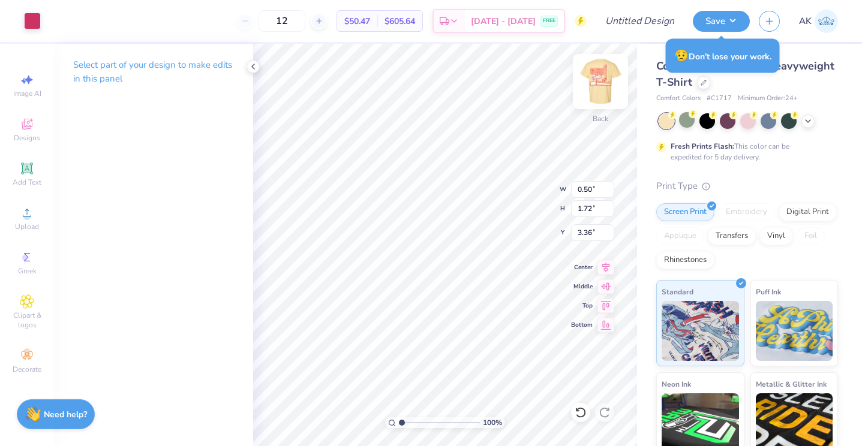
click at [609, 74] on img at bounding box center [601, 82] width 48 height 48
click at [28, 17] on div at bounding box center [32, 19] width 17 height 17
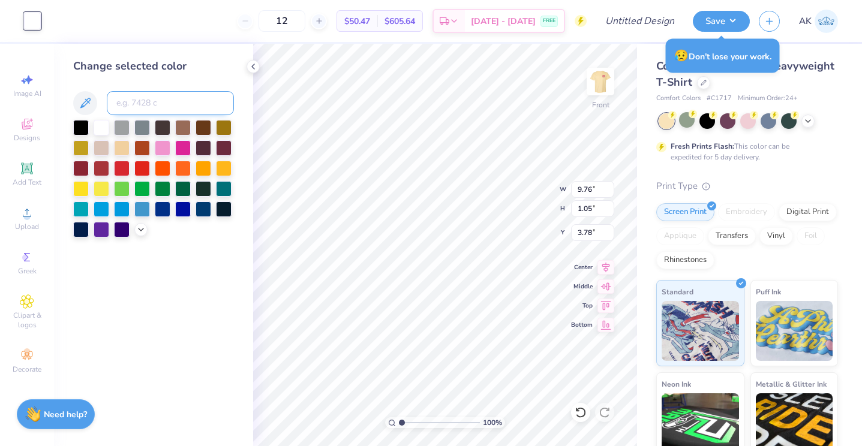
click at [147, 95] on input at bounding box center [170, 103] width 127 height 24
type input "7635"
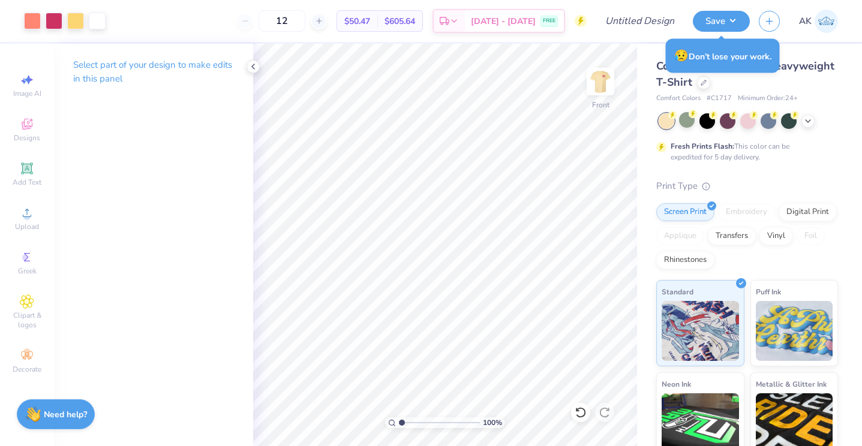
click at [300, 43] on div "Art colors 12 $50.47 Per Item $605.64 Total Est. Delivery Sep 19 - 22 FREE Desi…" at bounding box center [431, 223] width 862 height 446
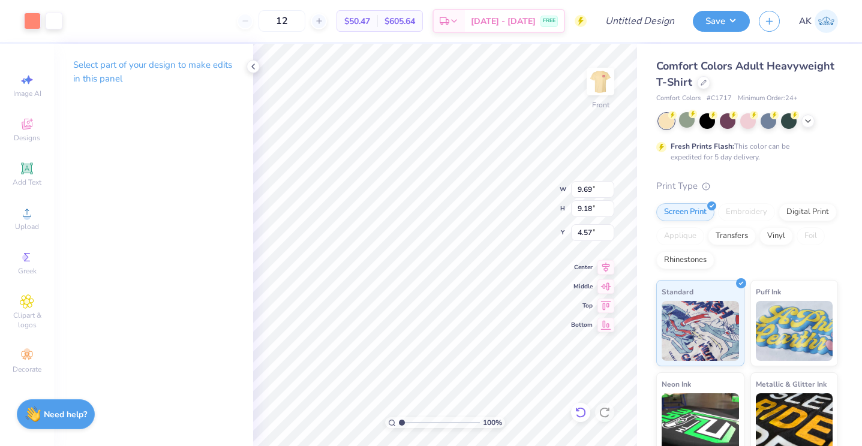
click at [584, 410] on icon at bounding box center [581, 413] width 12 height 12
type input "4.26"
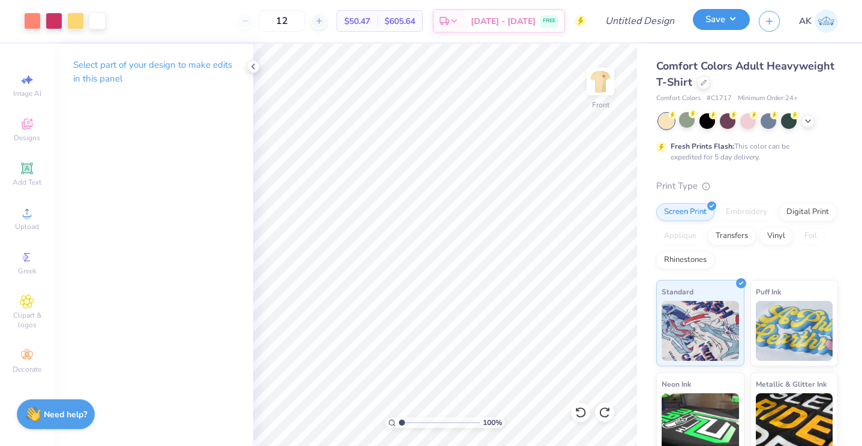
click at [723, 17] on button "Save" at bounding box center [721, 19] width 57 height 21
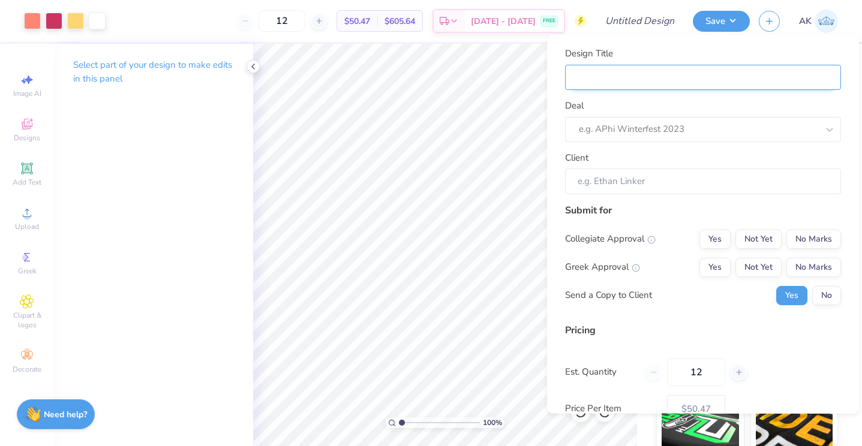
click at [608, 81] on input "Design Title" at bounding box center [703, 77] width 276 height 26
type input "d"
type input "ds"
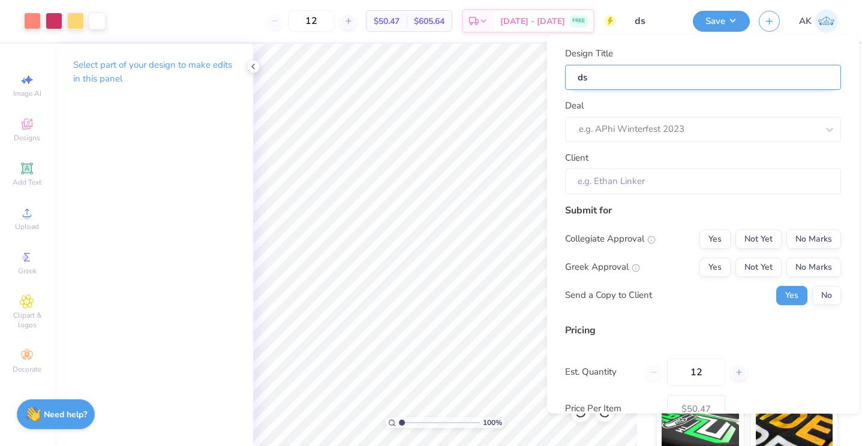
type input "dsi"
type input "dsig"
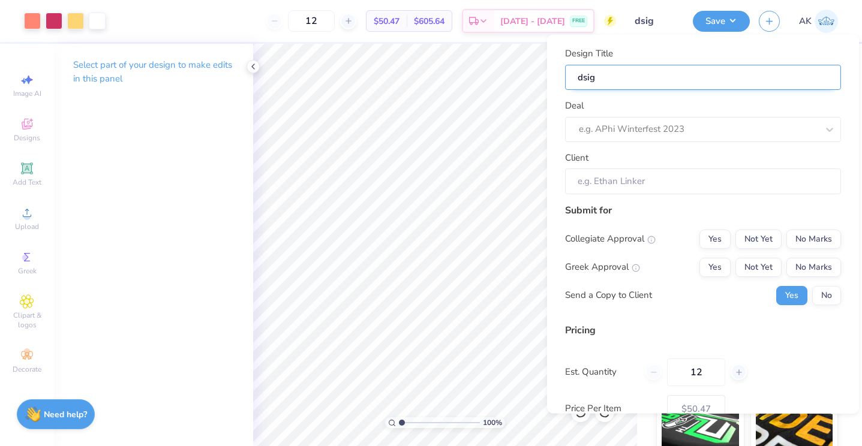
type input "dsig"
type input "dsig h"
type input "dsig ho"
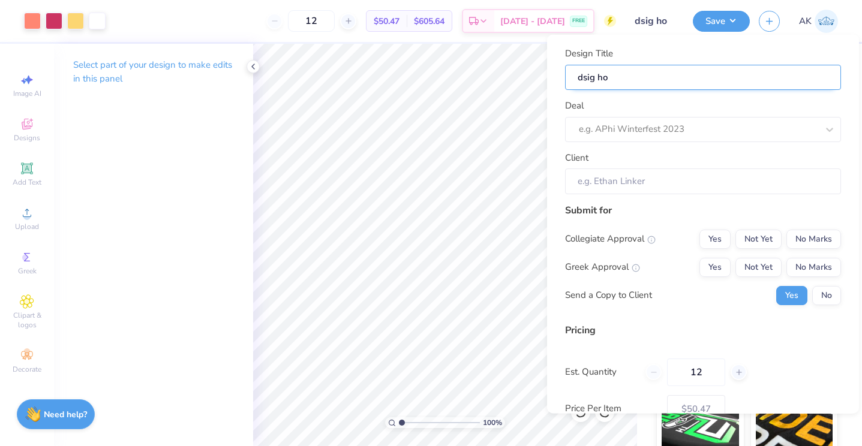
type input "dsig hoc"
type input "dsig hoco"
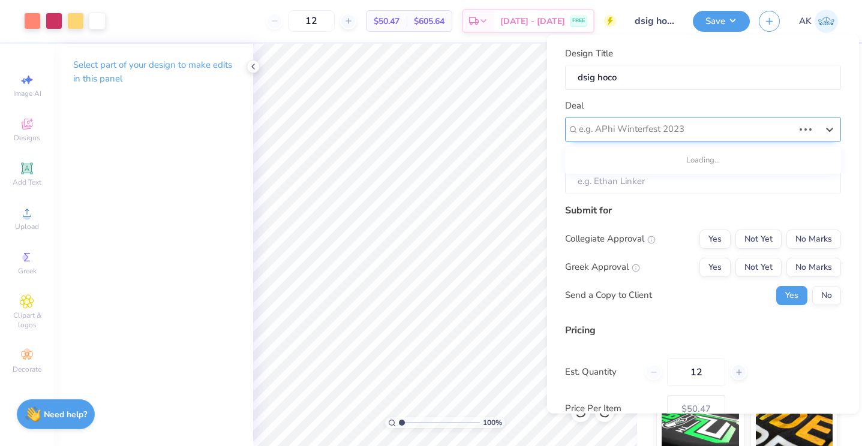
click at [642, 127] on div at bounding box center [686, 129] width 215 height 16
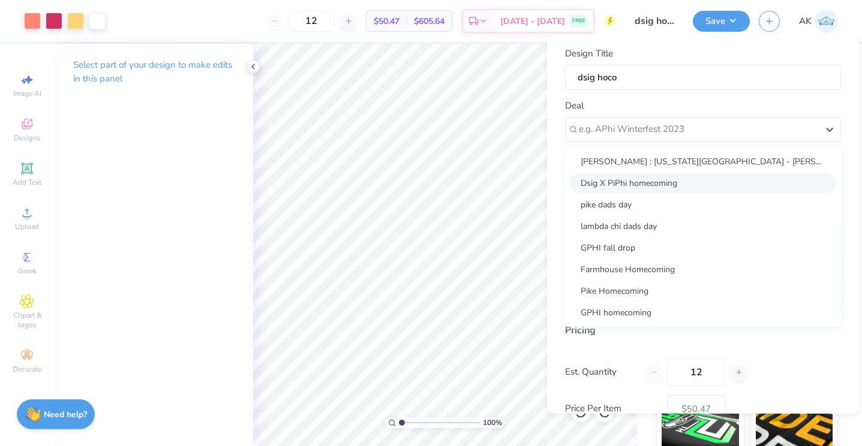
click at [641, 184] on div "Dsig X PiPhi homecoming" at bounding box center [703, 183] width 266 height 20
type input "Jacob Reitz"
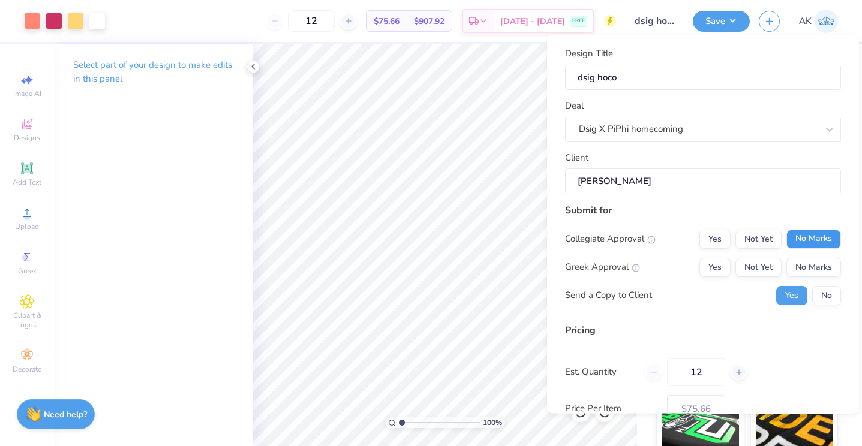
click at [800, 238] on button "No Marks" at bounding box center [814, 238] width 55 height 19
click at [767, 260] on button "Not Yet" at bounding box center [759, 266] width 46 height 19
type input "$58.96"
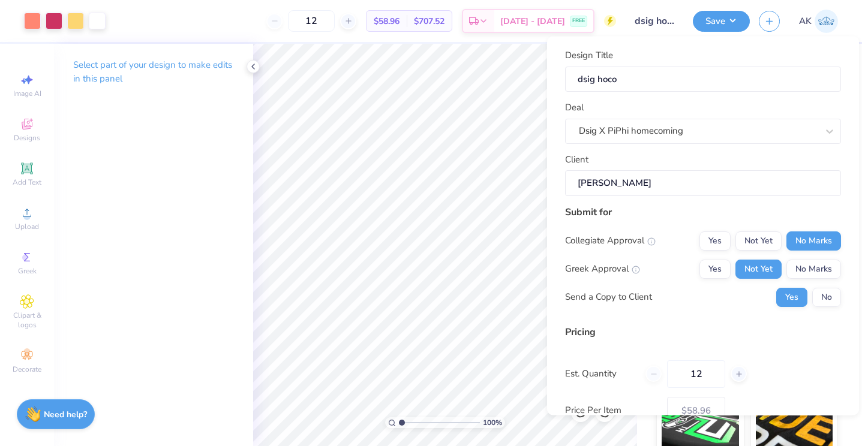
scroll to position [54, 0]
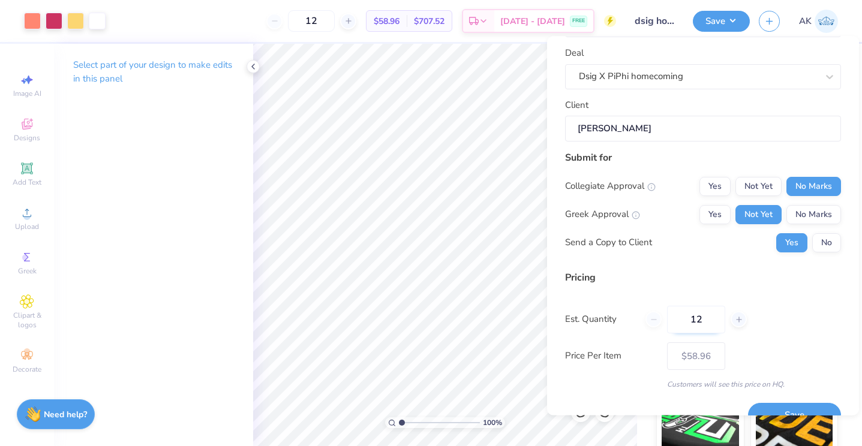
click at [703, 323] on input "12" at bounding box center [696, 320] width 58 height 28
type input "1"
type input "150"
type input "$21.58"
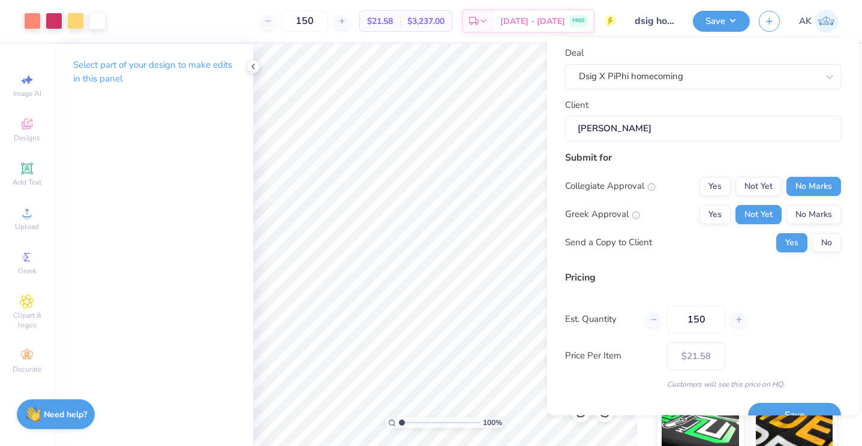
scroll to position [78, 0]
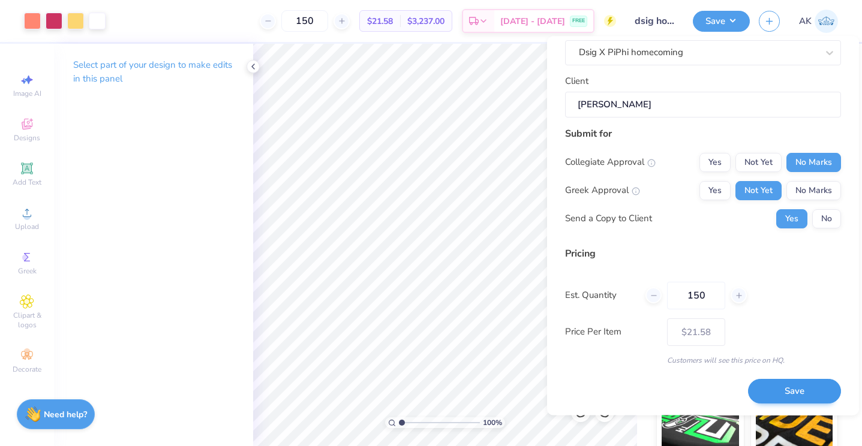
type input "150"
click at [791, 394] on button "Save" at bounding box center [794, 392] width 93 height 25
type input "– –"
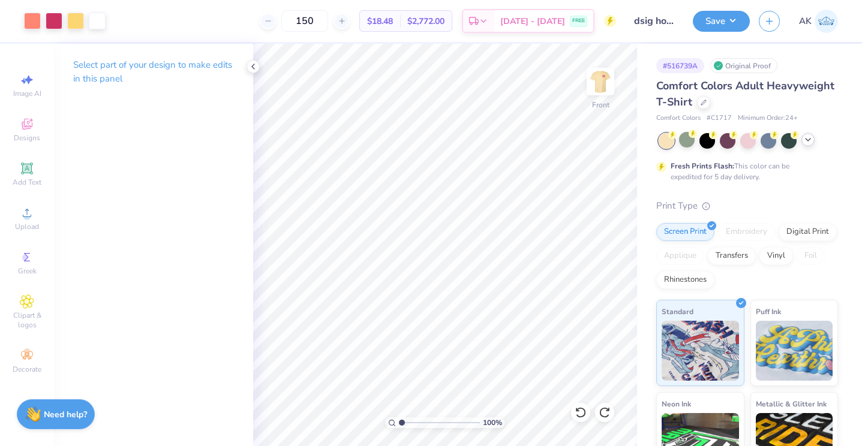
click at [805, 144] on div at bounding box center [808, 139] width 13 height 13
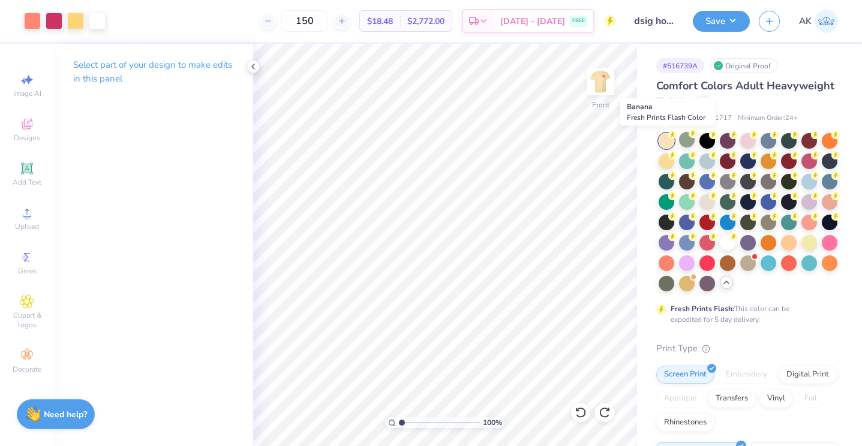
click at [668, 139] on div at bounding box center [667, 141] width 16 height 16
click at [253, 68] on icon at bounding box center [253, 67] width 10 height 10
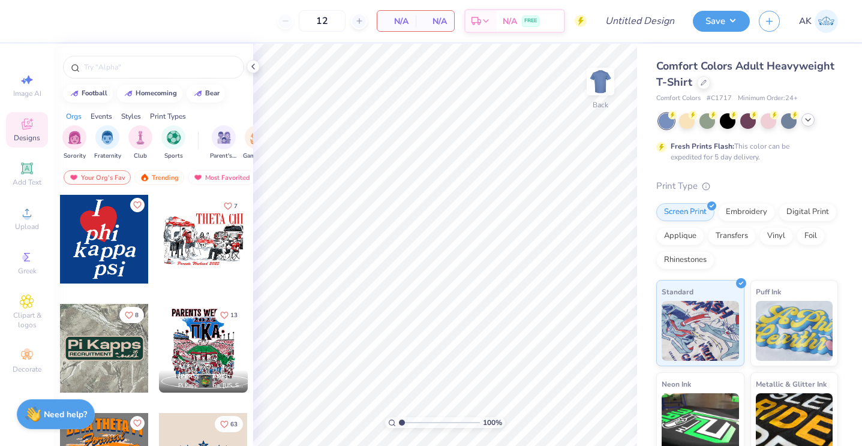
click at [805, 122] on icon at bounding box center [808, 120] width 10 height 10
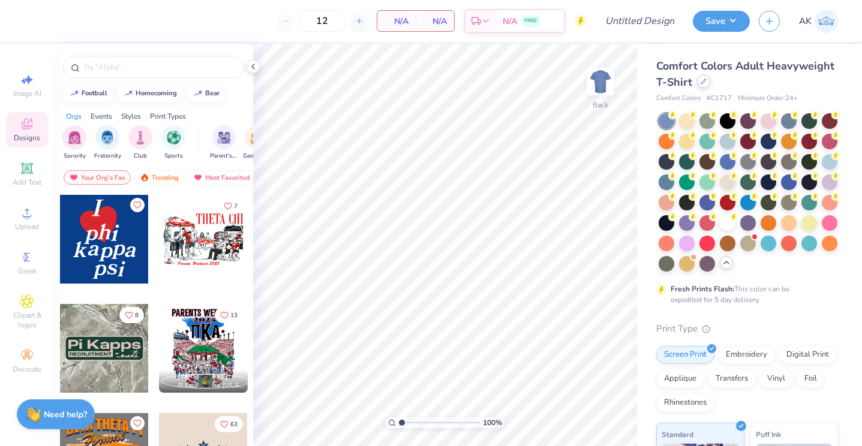
click at [702, 80] on icon at bounding box center [704, 82] width 6 height 6
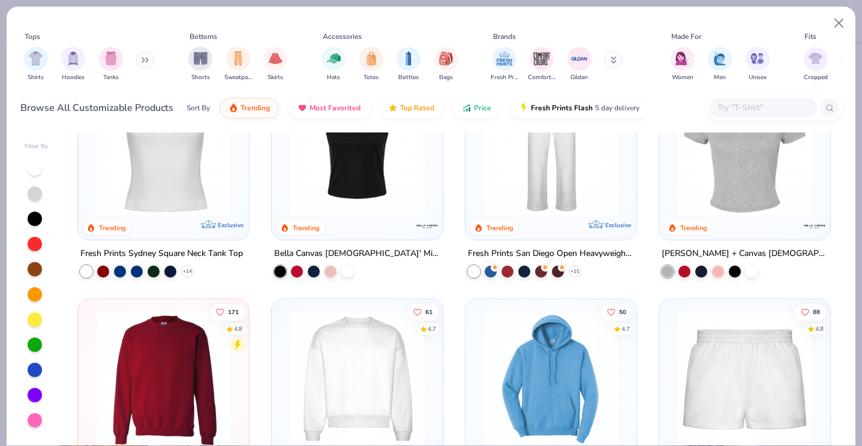
scroll to position [535, 0]
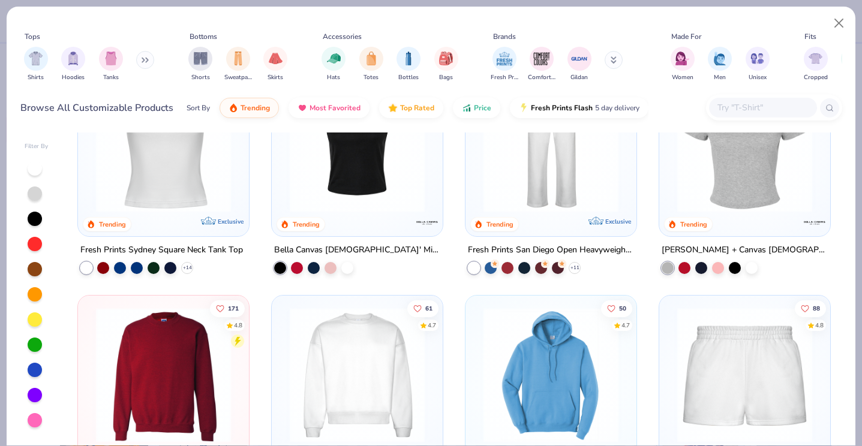
click at [742, 97] on div at bounding box center [774, 108] width 136 height 26
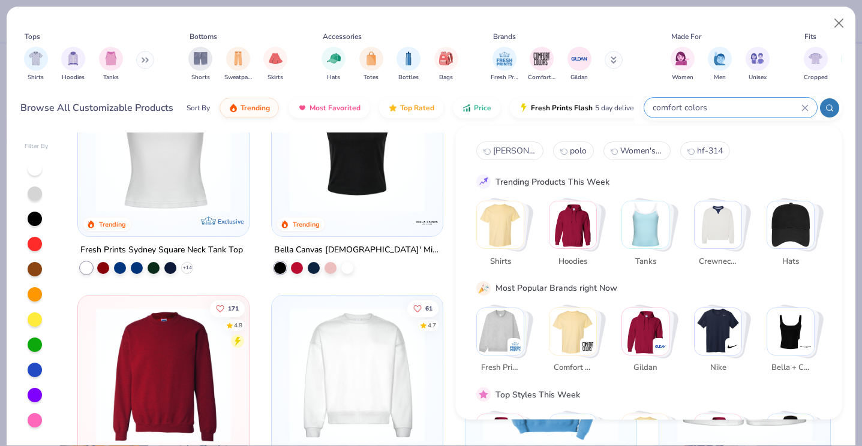
type input "comfort colors"
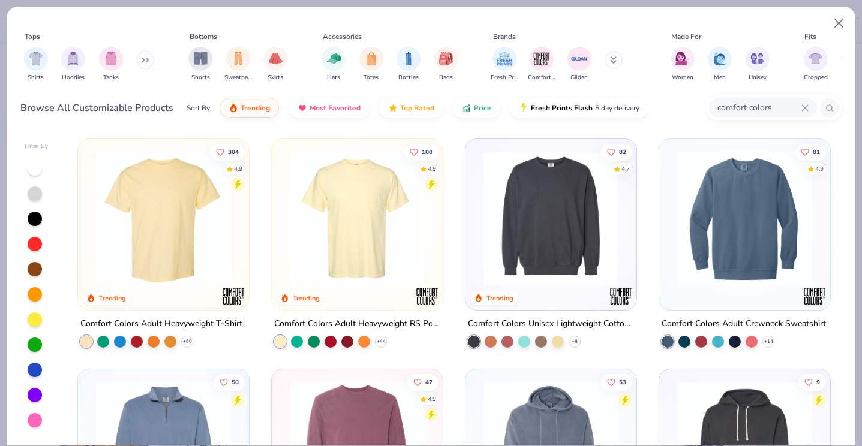
click at [414, 214] on img at bounding box center [357, 218] width 147 height 135
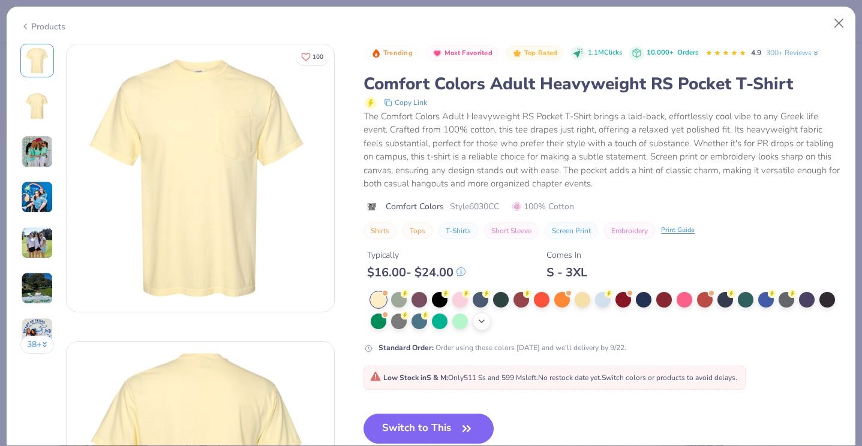
click at [476, 319] on div "+ 22" at bounding box center [482, 322] width 18 height 18
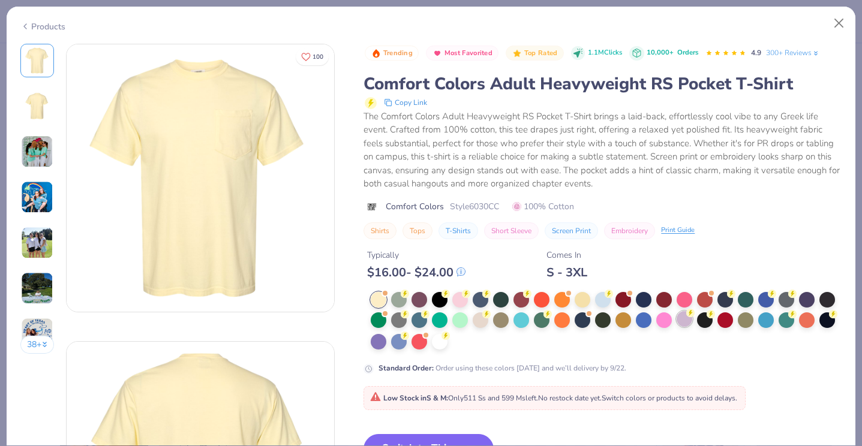
click at [688, 320] on div at bounding box center [685, 319] width 16 height 16
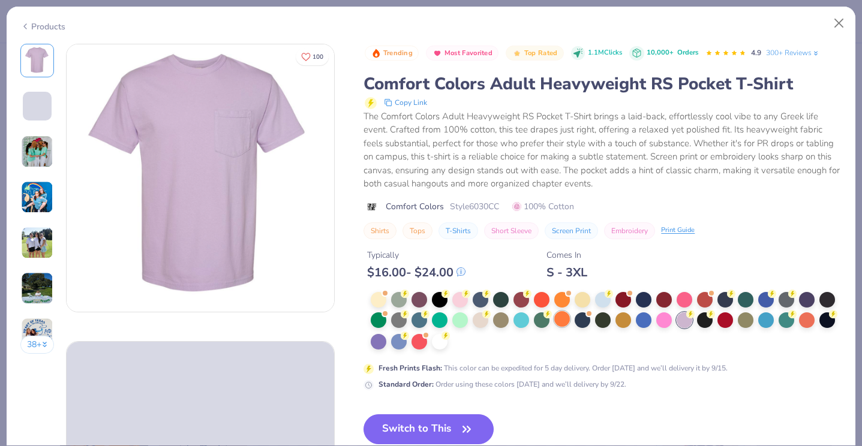
scroll to position [142, 0]
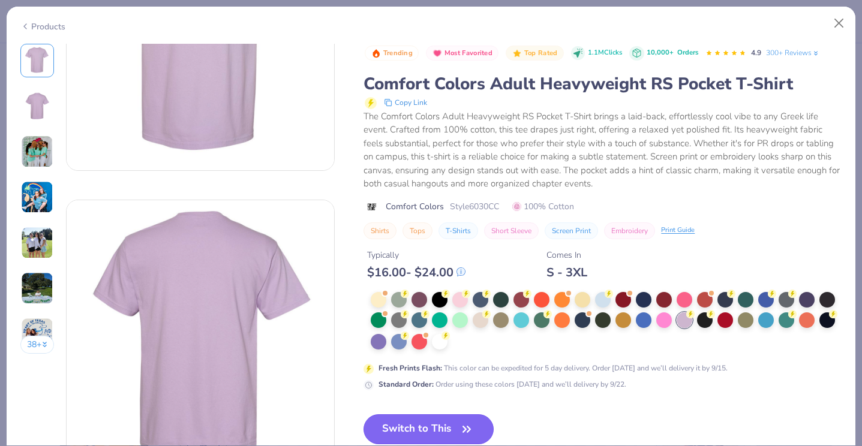
click at [425, 421] on button "Switch to This" at bounding box center [429, 430] width 130 height 30
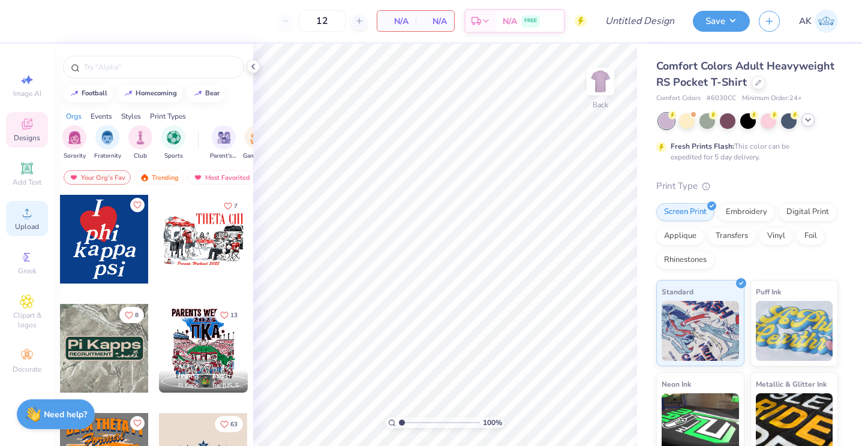
click at [17, 221] on div "Upload" at bounding box center [27, 218] width 42 height 35
click at [22, 220] on icon at bounding box center [27, 213] width 14 height 14
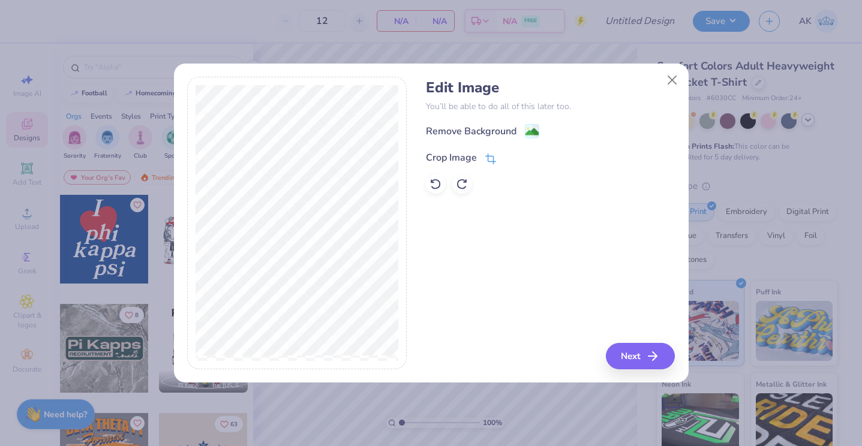
click at [448, 157] on div "Crop Image" at bounding box center [451, 158] width 51 height 14
click at [510, 157] on icon at bounding box center [510, 156] width 7 height 7
click at [523, 127] on div "Remove Background" at bounding box center [482, 132] width 113 height 15
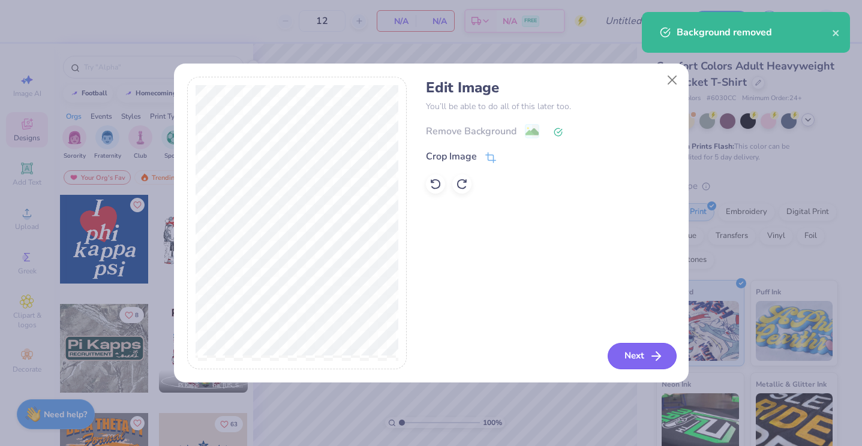
click at [641, 356] on button "Next" at bounding box center [642, 356] width 69 height 26
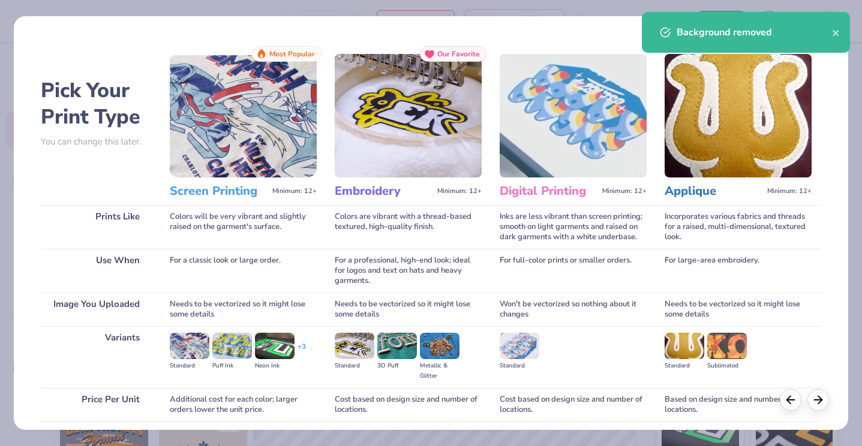
scroll to position [92, 0]
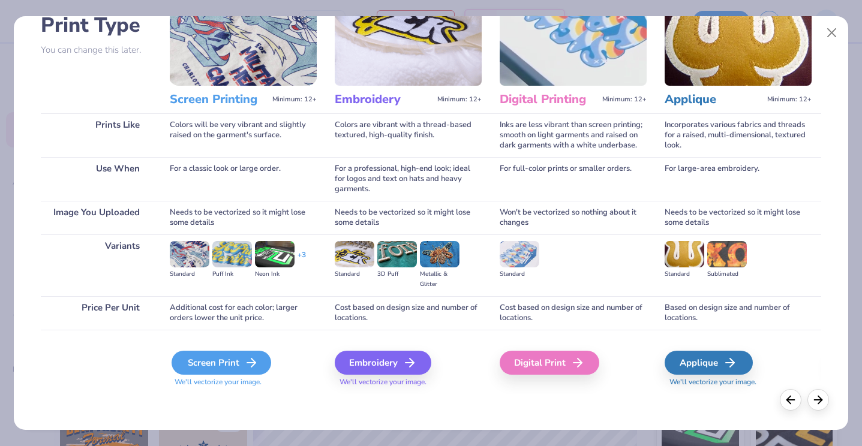
click at [206, 356] on div "Screen Print" at bounding box center [222, 363] width 100 height 24
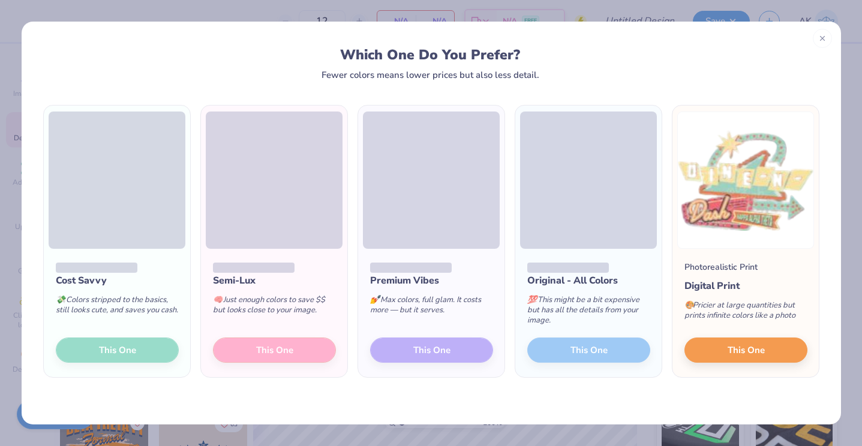
click at [275, 175] on span at bounding box center [274, 180] width 137 height 137
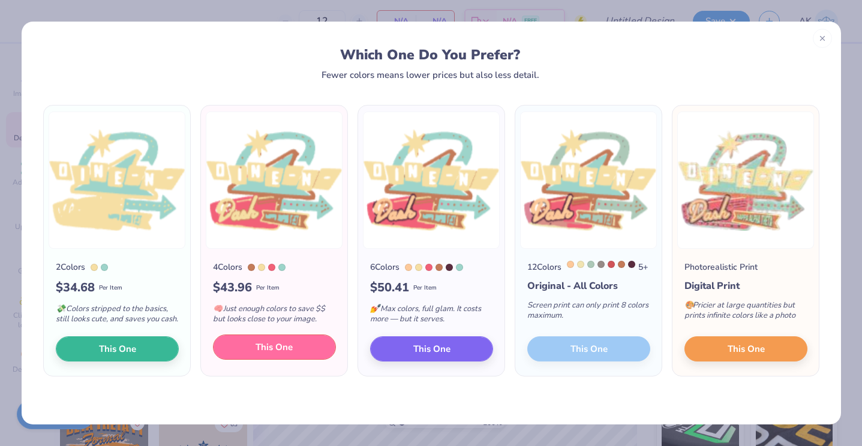
click at [305, 356] on button "This One" at bounding box center [274, 347] width 123 height 25
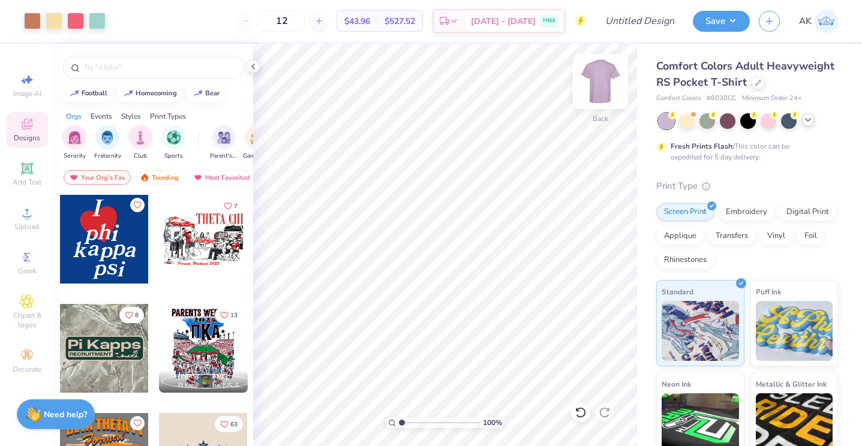
click at [604, 80] on img at bounding box center [601, 82] width 48 height 48
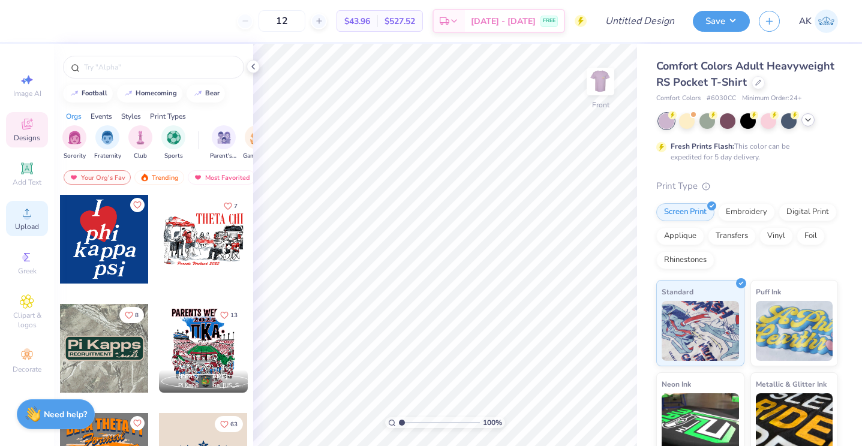
click at [19, 224] on span "Upload" at bounding box center [27, 227] width 24 height 10
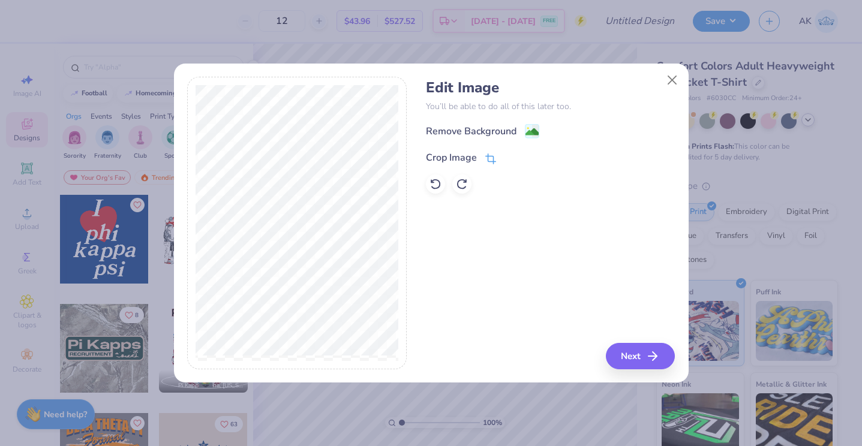
click at [445, 157] on div "Crop Image" at bounding box center [451, 158] width 51 height 14
click at [507, 153] on icon at bounding box center [510, 156] width 7 height 7
click at [529, 132] on image at bounding box center [532, 133] width 13 height 13
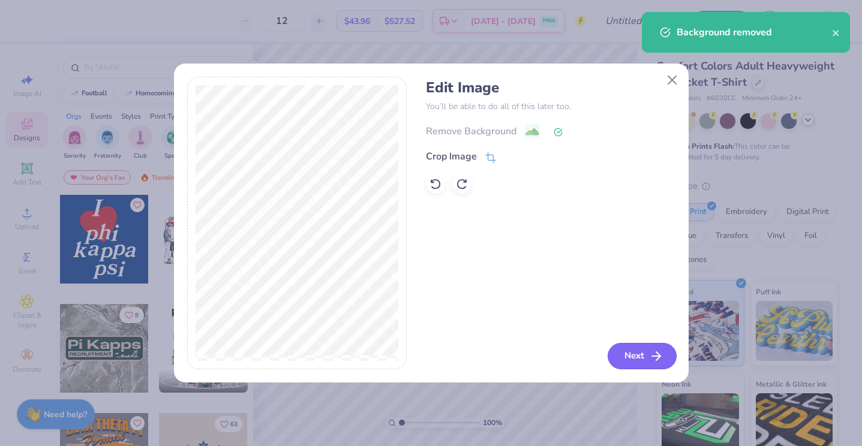
click at [628, 358] on button "Next" at bounding box center [642, 356] width 69 height 26
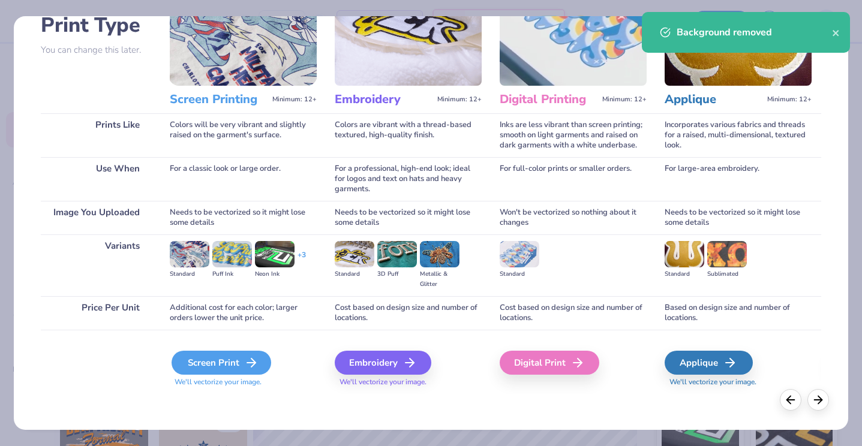
click at [226, 374] on div "Screen Print" at bounding box center [222, 363] width 100 height 24
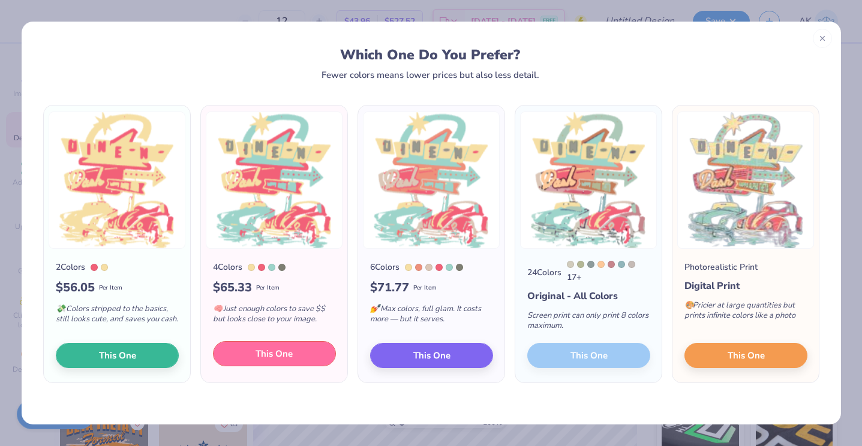
click at [298, 354] on button "This One" at bounding box center [274, 353] width 123 height 25
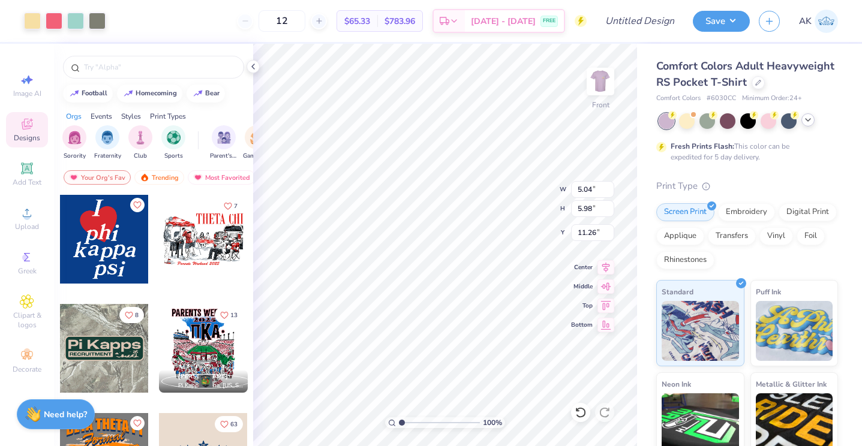
type input "9.03"
type input "10.71"
type input "6.53"
type input "12.66"
type input "15.00"
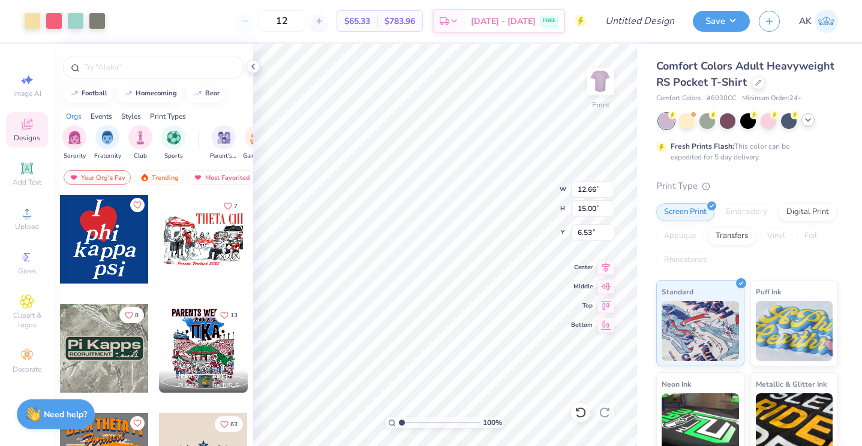
type input "3.48"
click at [82, 25] on div at bounding box center [75, 19] width 17 height 17
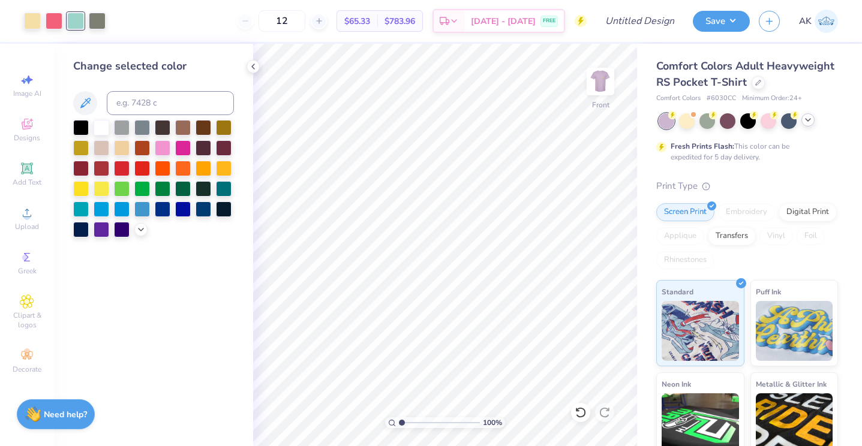
click at [146, 235] on div at bounding box center [153, 179] width 161 height 118
click at [102, 232] on div at bounding box center [102, 229] width 16 height 16
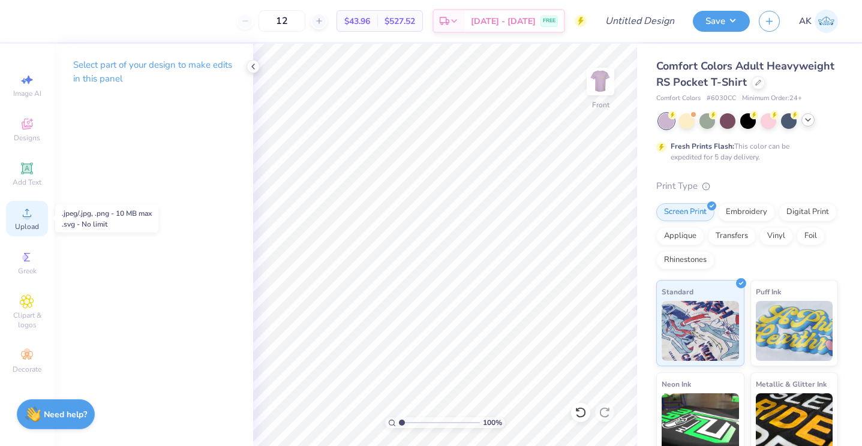
click at [29, 216] on circle at bounding box center [26, 217] width 7 height 7
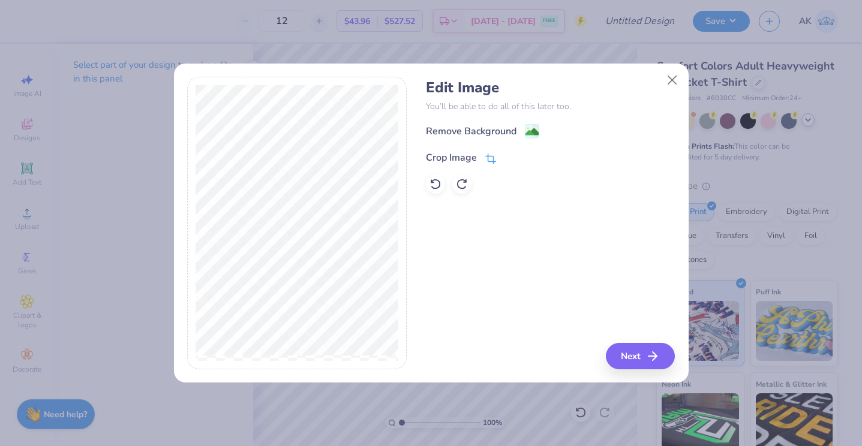
click at [449, 156] on div "Crop Image" at bounding box center [451, 158] width 51 height 14
click at [507, 154] on icon at bounding box center [510, 156] width 7 height 7
click at [518, 133] on div "Remove Background" at bounding box center [482, 132] width 113 height 15
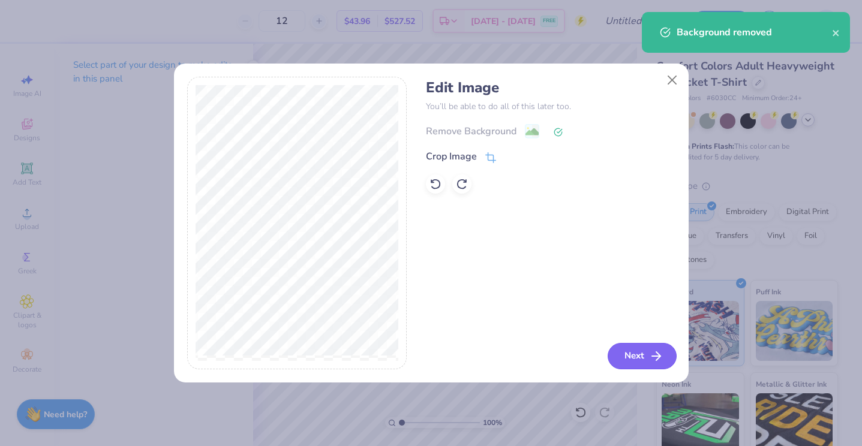
click at [640, 357] on button "Next" at bounding box center [642, 356] width 69 height 26
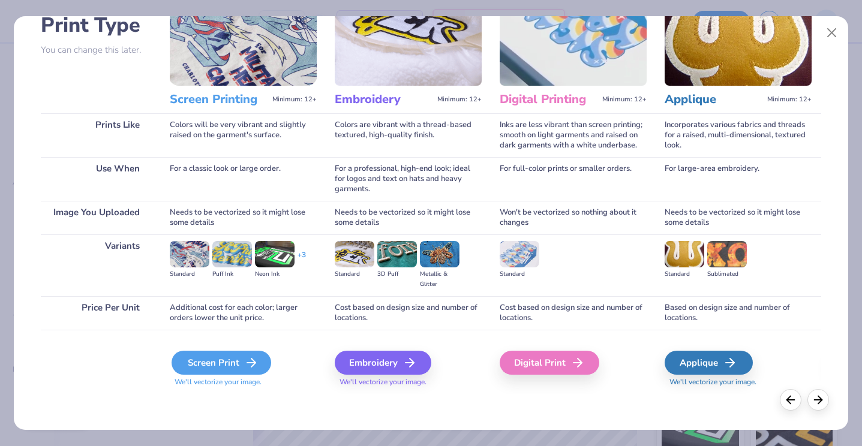
click at [221, 355] on div "Screen Print" at bounding box center [222, 363] width 100 height 24
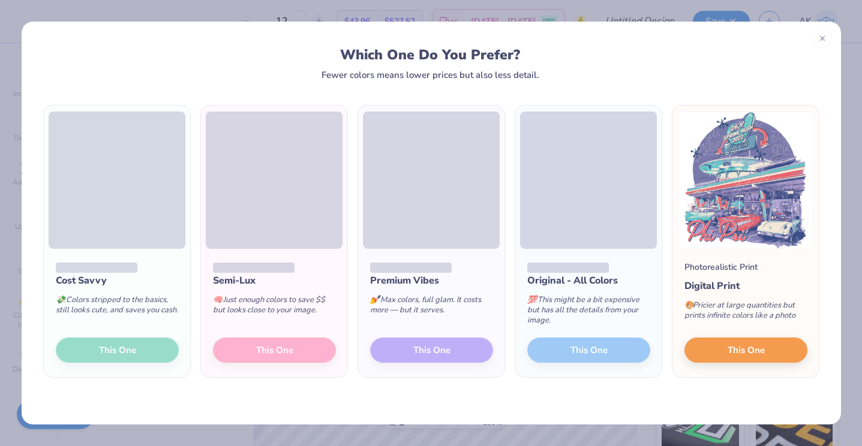
click at [290, 235] on span at bounding box center [274, 180] width 137 height 137
click at [293, 325] on div "🧠 Just enough colors to save $$ but looks close to your image." at bounding box center [274, 308] width 123 height 40
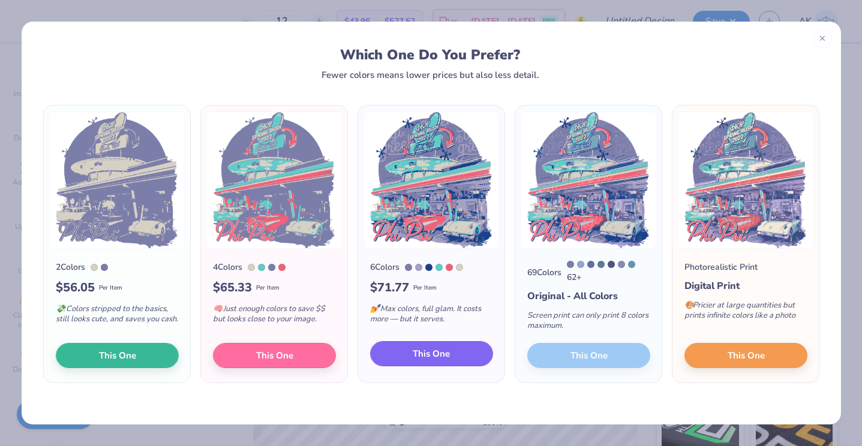
click at [394, 356] on button "This One" at bounding box center [431, 353] width 123 height 25
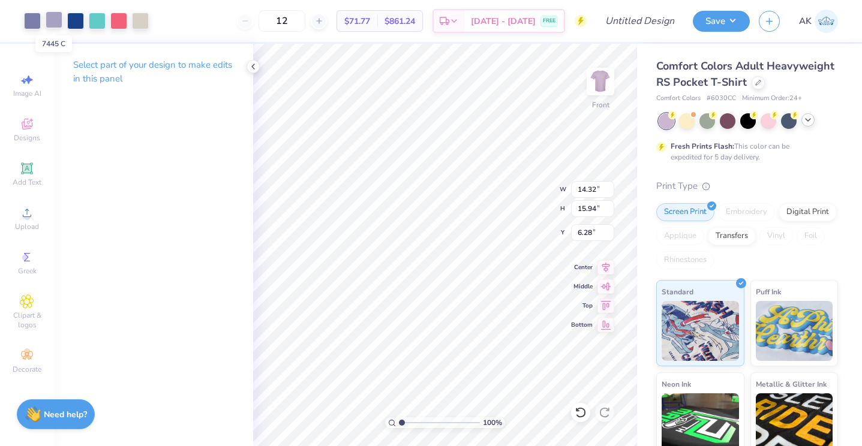
click at [56, 20] on div at bounding box center [54, 19] width 17 height 17
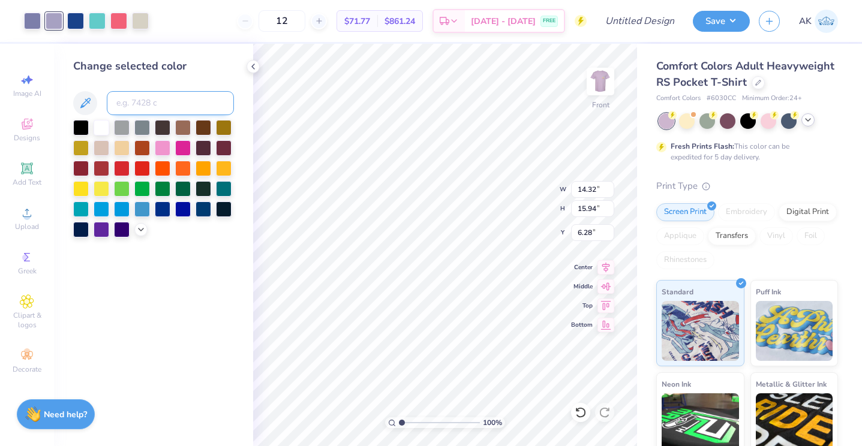
click at [141, 98] on input at bounding box center [170, 103] width 127 height 24
type input "7675"
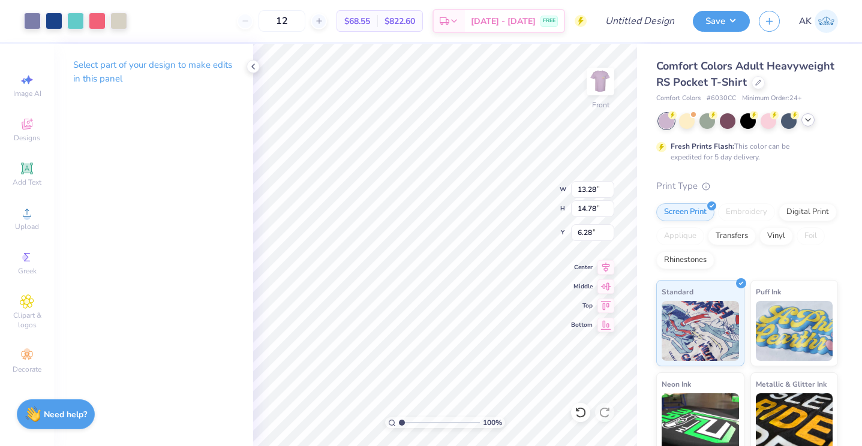
type input "13.28"
type input "14.78"
type input "3.59"
type input "3.34"
